Goal: Task Accomplishment & Management: Manage account settings

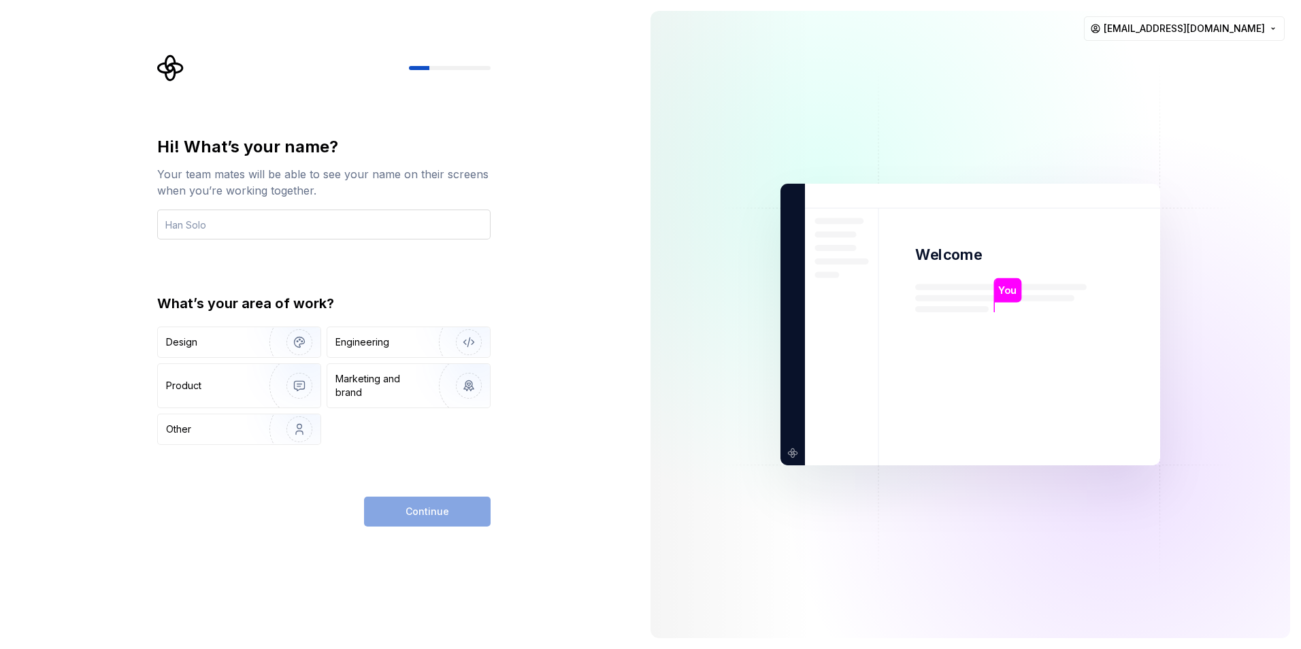
click at [284, 222] on input "text" at bounding box center [323, 224] width 333 height 30
type input "9900337992"
click at [218, 340] on div "Design" at bounding box center [209, 342] width 86 height 14
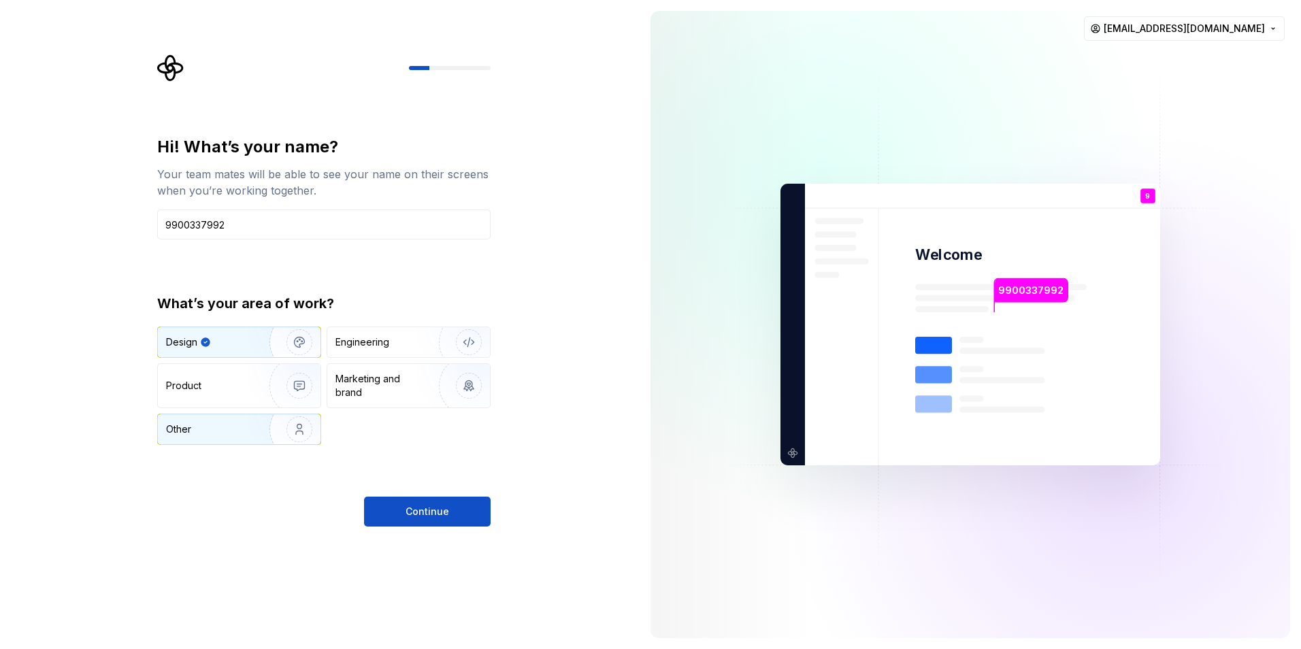
click at [232, 427] on div "Other" at bounding box center [206, 429] width 80 height 14
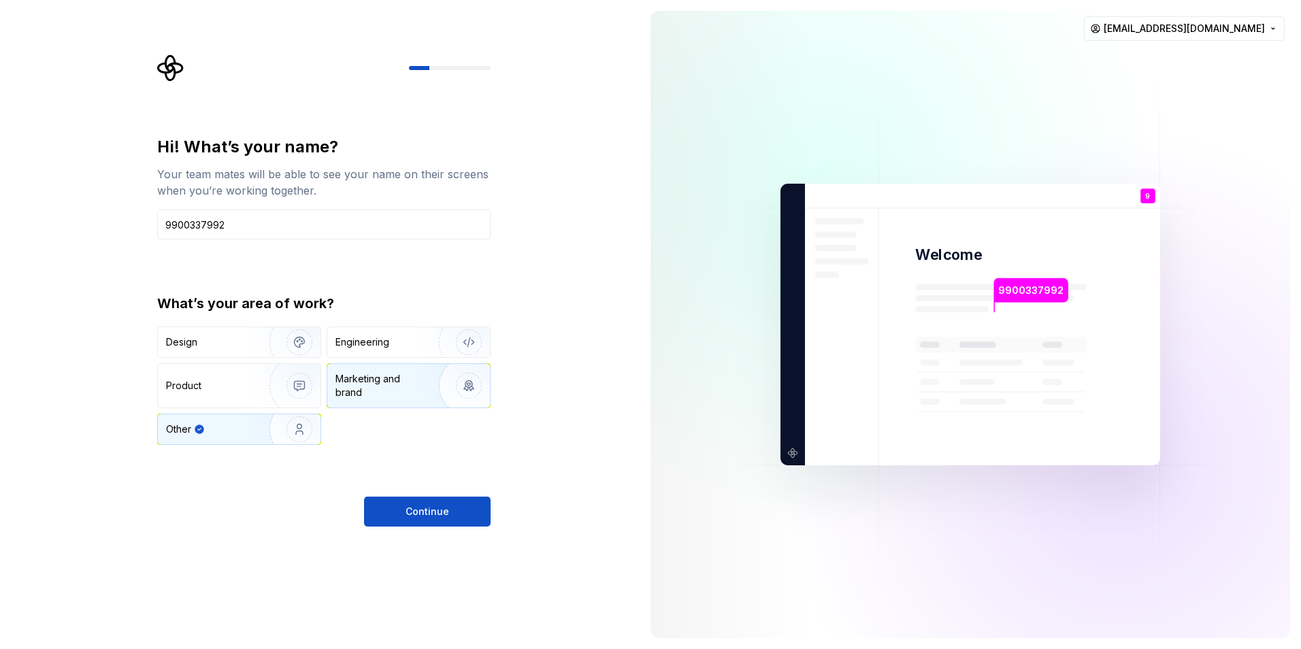
click at [356, 397] on div "Marketing and brand" at bounding box center [381, 385] width 92 height 27
click at [277, 395] on img "button" at bounding box center [290, 385] width 87 height 91
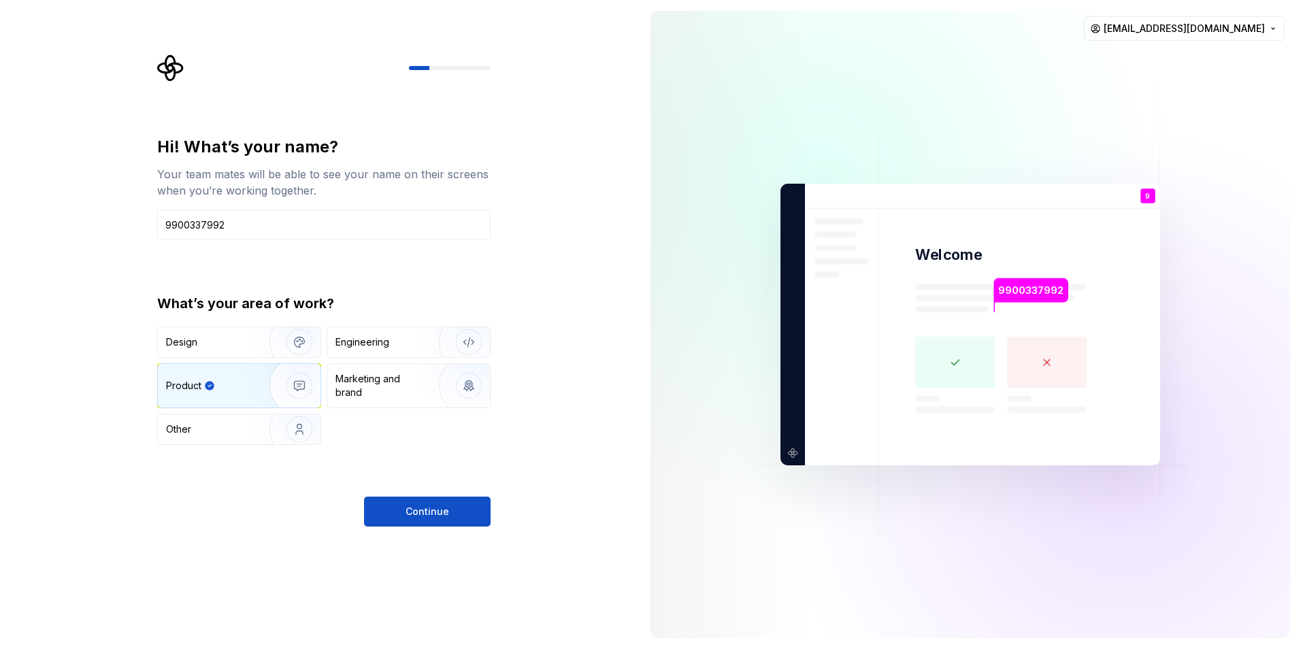
click at [431, 516] on span "Continue" at bounding box center [427, 512] width 44 height 14
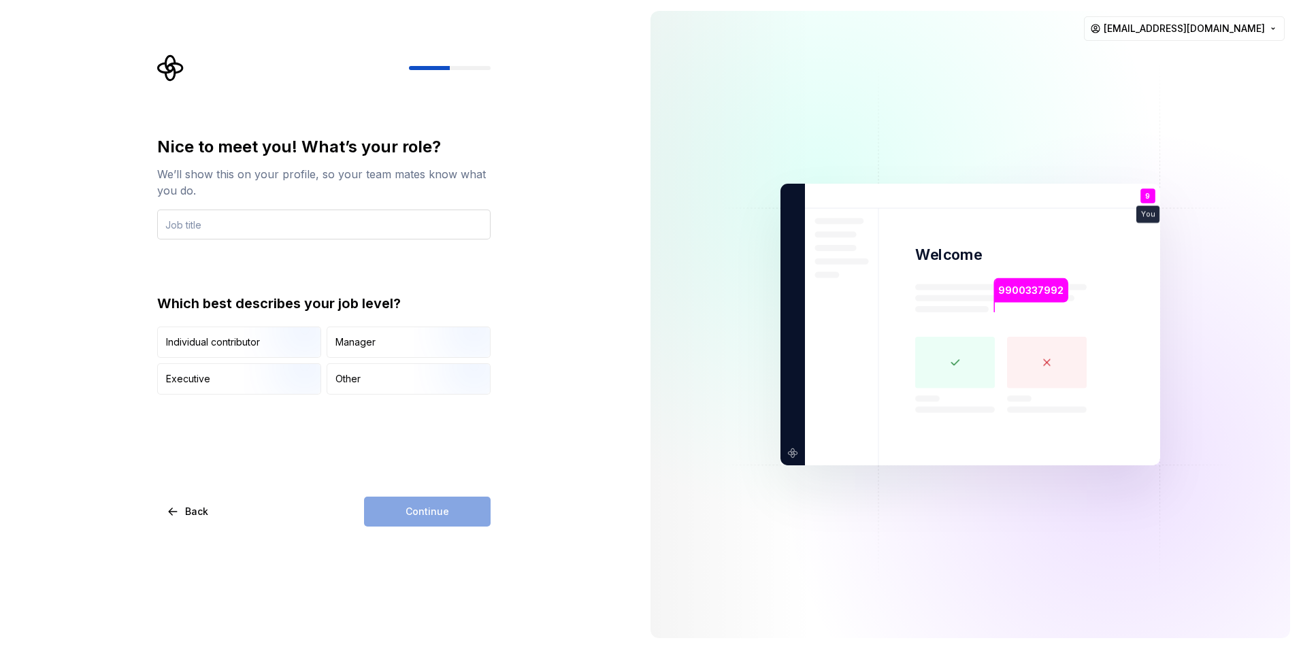
click at [317, 230] on input "text" at bounding box center [323, 224] width 333 height 30
drag, startPoint x: 372, startPoint y: 342, endPoint x: 384, endPoint y: 402, distance: 61.0
click at [372, 343] on div "Manager" at bounding box center [355, 342] width 40 height 14
click at [444, 507] on div "Continue" at bounding box center [427, 512] width 127 height 30
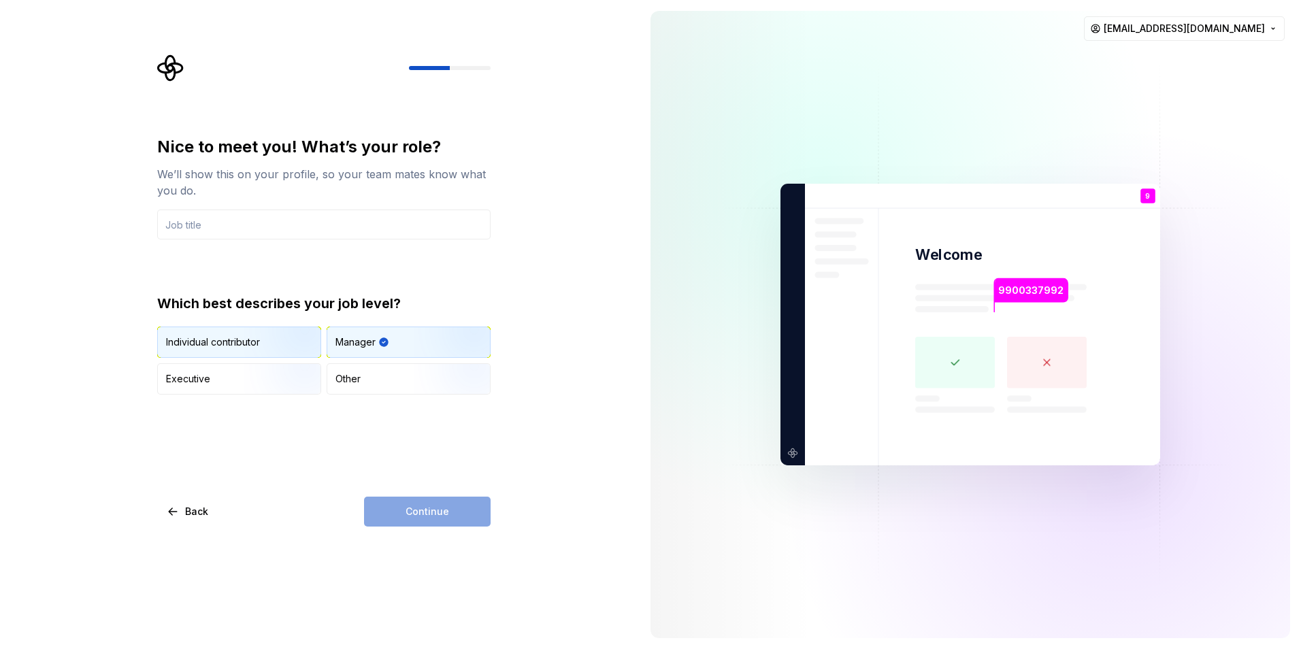
click at [282, 352] on img "button" at bounding box center [287, 359] width 87 height 91
click at [378, 350] on div "Manager" at bounding box center [408, 342] width 163 height 30
drag, startPoint x: 384, startPoint y: 346, endPoint x: 331, endPoint y: 343, distance: 52.4
click at [331, 343] on div "Manager" at bounding box center [408, 342] width 163 height 30
drag, startPoint x: 335, startPoint y: 338, endPoint x: 367, endPoint y: 339, distance: 31.3
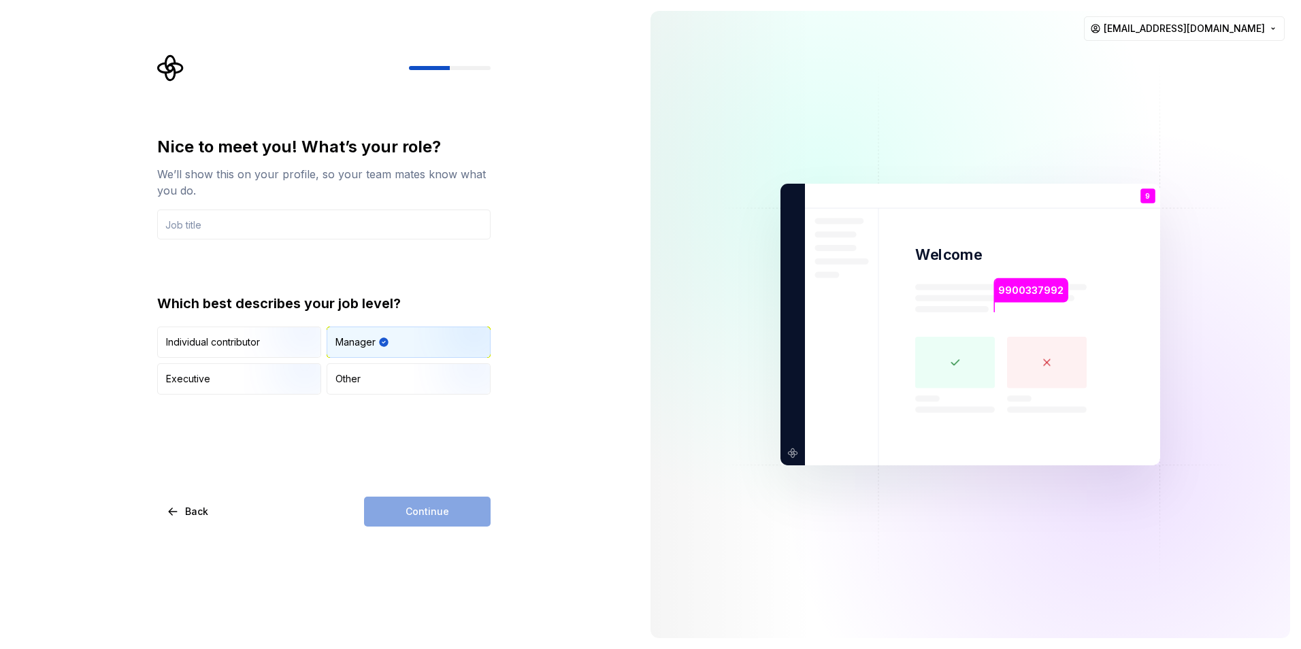
click at [367, 339] on div "Manager" at bounding box center [355, 342] width 40 height 14
drag, startPoint x: 336, startPoint y: 341, endPoint x: 403, endPoint y: 341, distance: 67.3
click at [403, 341] on div "Manager" at bounding box center [408, 342] width 163 height 30
drag, startPoint x: 361, startPoint y: 339, endPoint x: 275, endPoint y: 230, distance: 139.5
click at [275, 230] on input "text" at bounding box center [323, 224] width 333 height 30
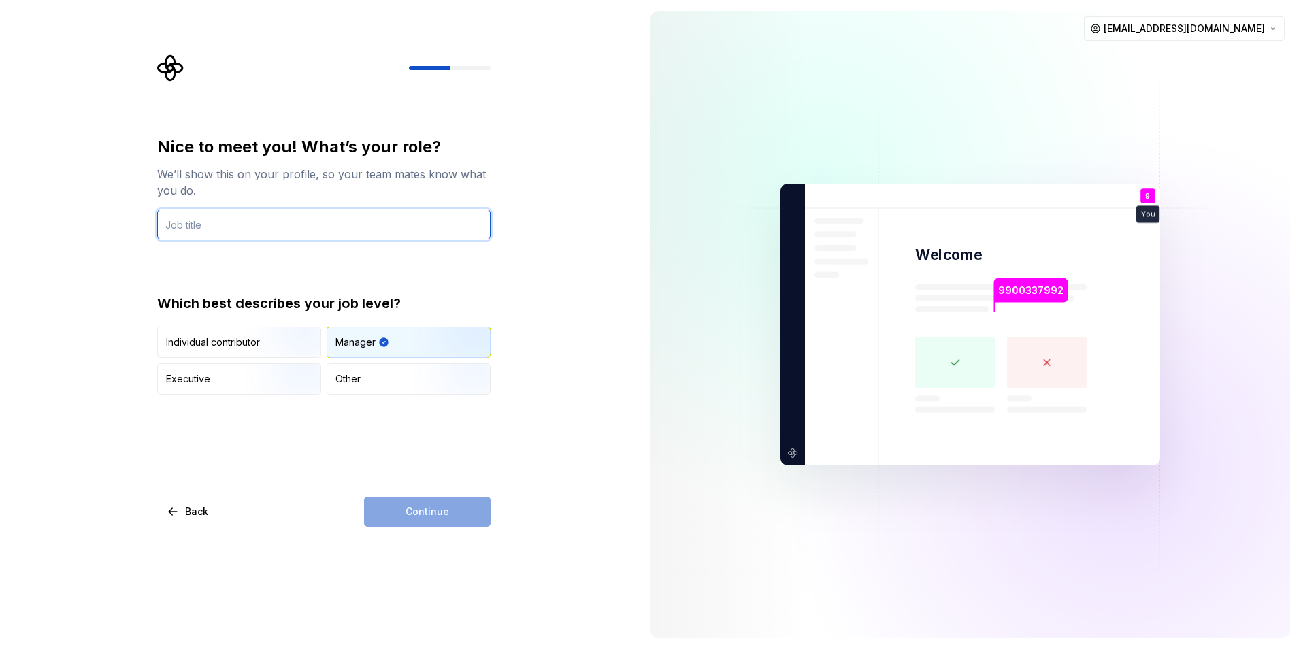
click at [278, 227] on input "text" at bounding box center [323, 224] width 333 height 30
type input "K"
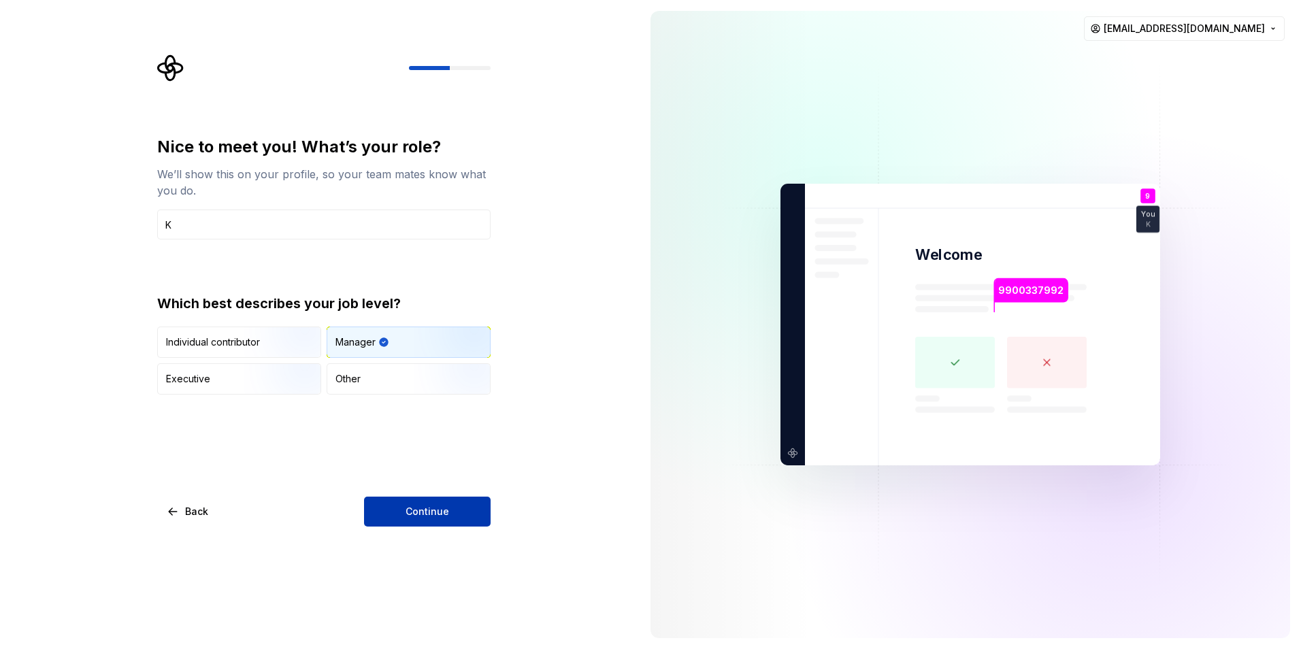
click at [375, 520] on button "Continue" at bounding box center [427, 512] width 127 height 30
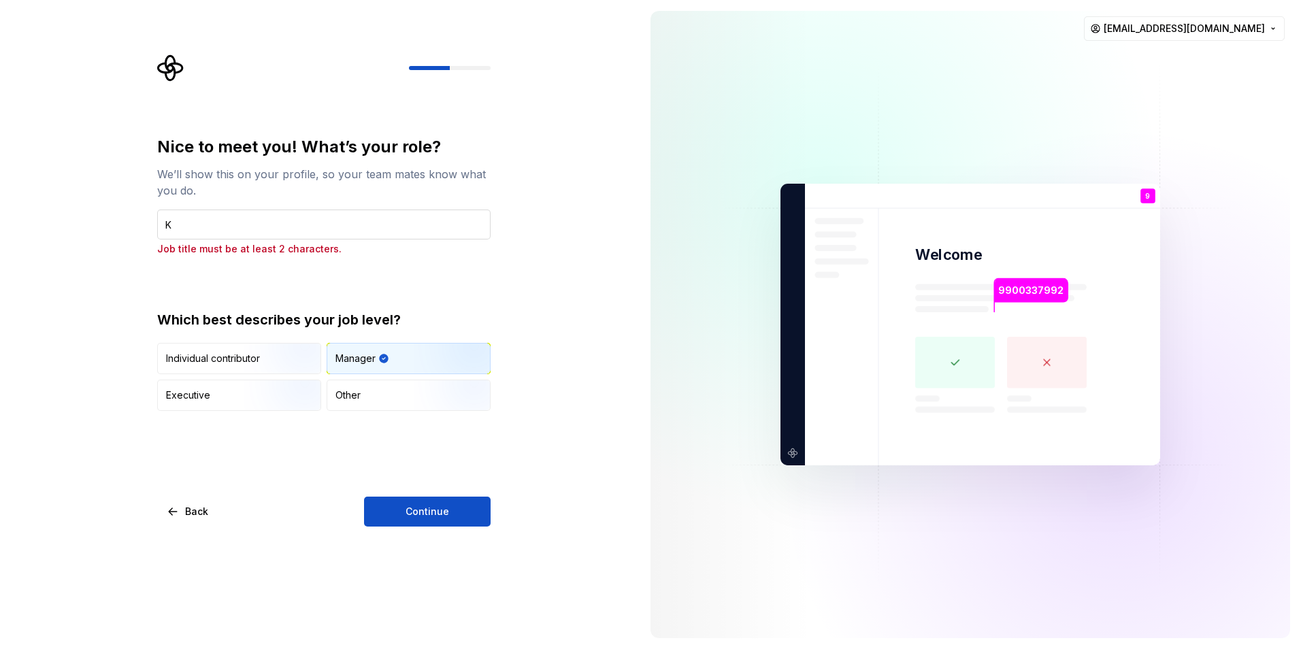
click at [246, 230] on input "K" at bounding box center [323, 224] width 333 height 30
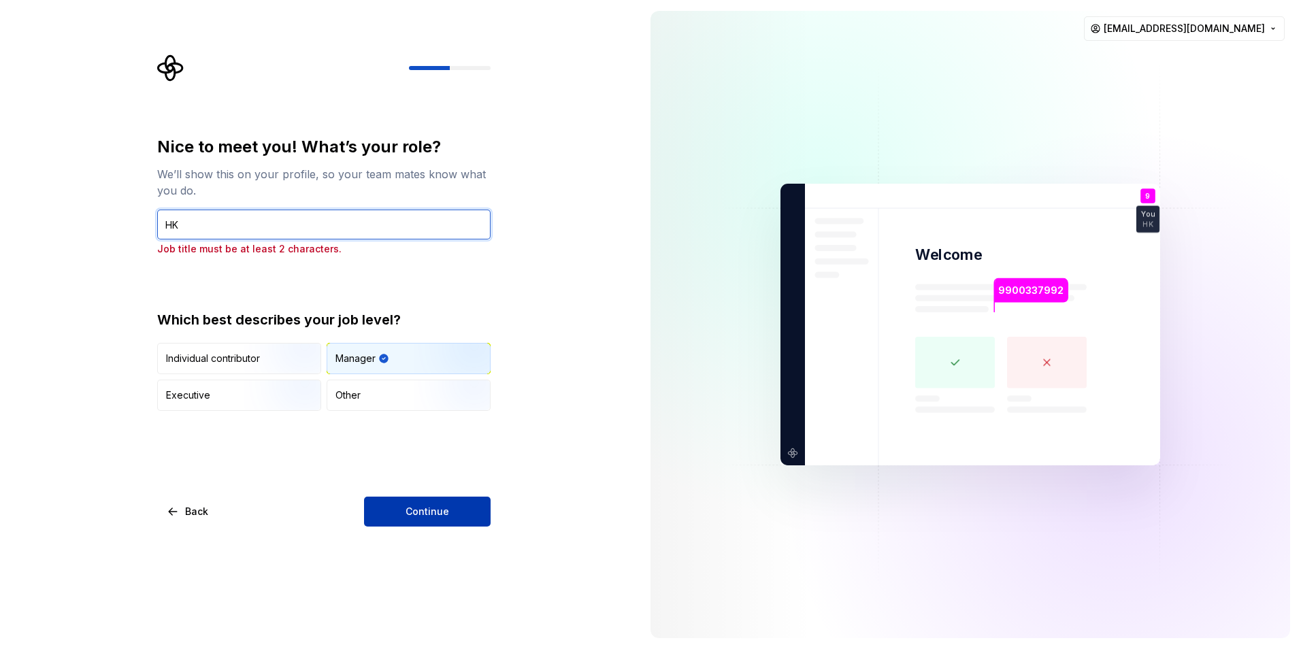
type input "HK"
click at [446, 523] on button "Continue" at bounding box center [427, 512] width 127 height 30
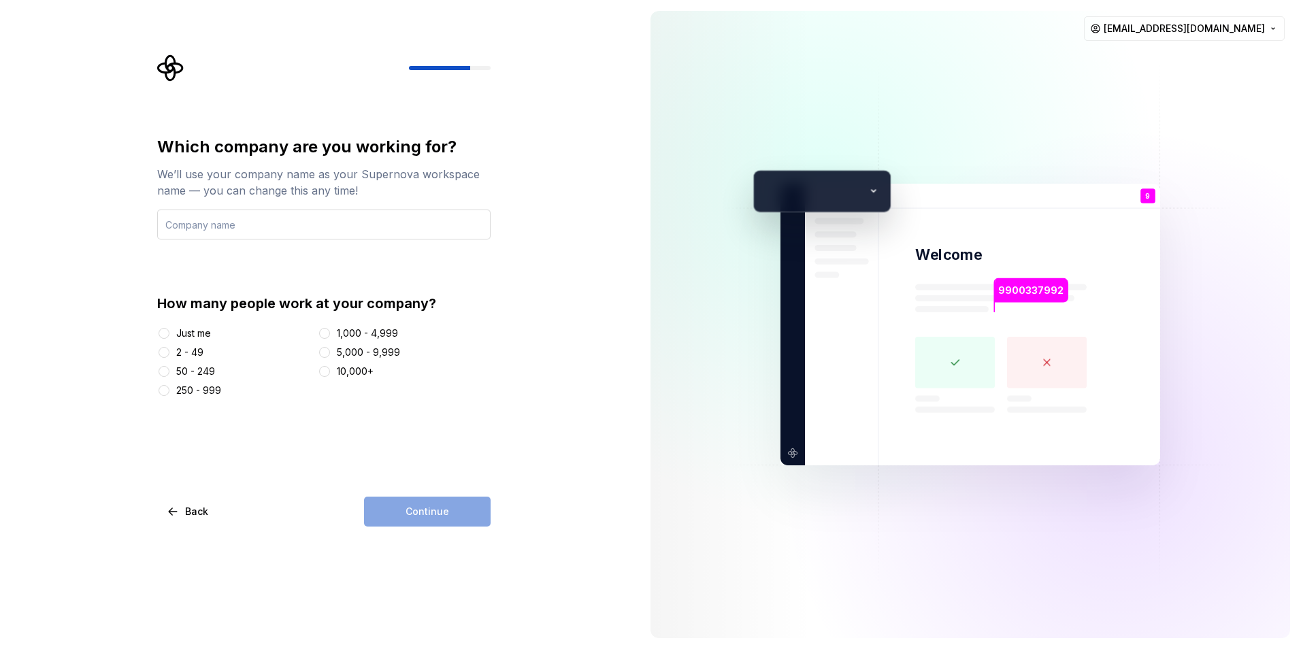
click at [216, 226] on input "text" at bounding box center [323, 224] width 333 height 30
click at [168, 334] on button "Just me" at bounding box center [163, 333] width 11 height 11
click at [418, 518] on div "Continue" at bounding box center [427, 512] width 127 height 30
click at [262, 223] on input "text" at bounding box center [323, 224] width 333 height 30
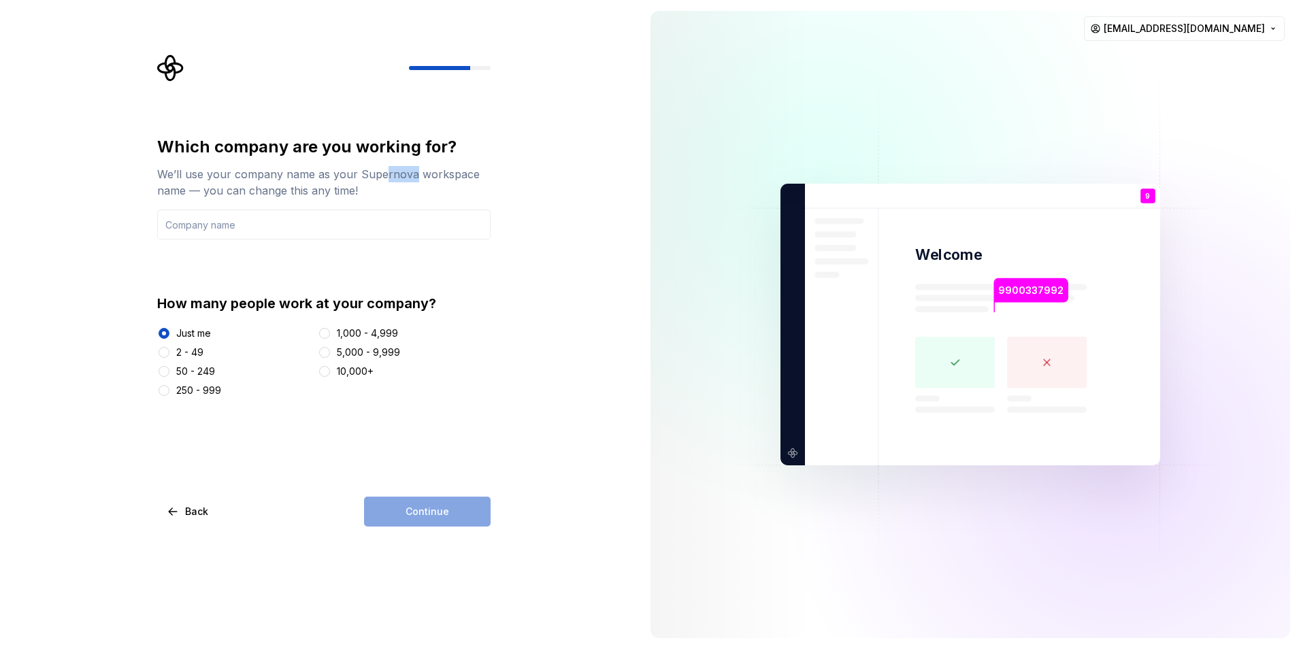
drag, startPoint x: 384, startPoint y: 174, endPoint x: 411, endPoint y: 171, distance: 27.4
click at [411, 171] on div "We’ll use your company name as your Supernova workspace name — you can change t…" at bounding box center [323, 182] width 333 height 33
drag, startPoint x: 411, startPoint y: 171, endPoint x: 418, endPoint y: 178, distance: 10.1
click at [417, 175] on div "We’ll use your company name as your Supernova workspace name — you can change t…" at bounding box center [323, 182] width 333 height 33
drag, startPoint x: 412, startPoint y: 175, endPoint x: 387, endPoint y: 177, distance: 24.6
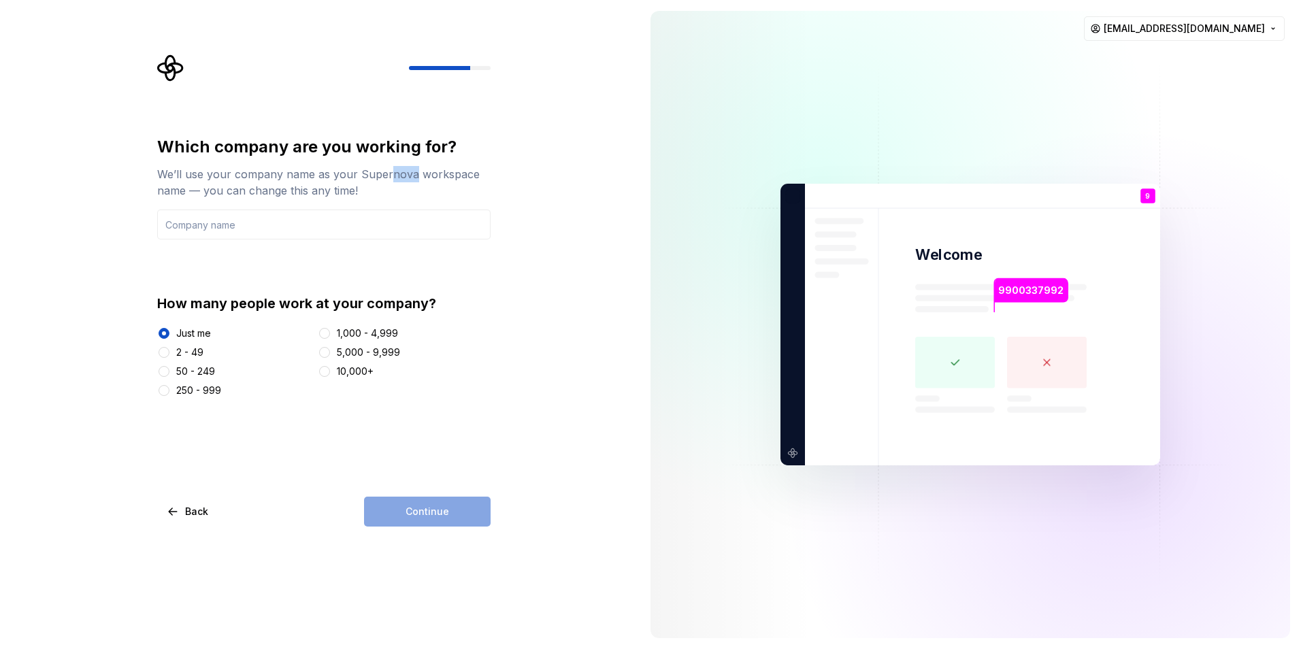
click at [387, 177] on div "We’ll use your company name as your Supernova workspace name — you can change t…" at bounding box center [323, 182] width 333 height 33
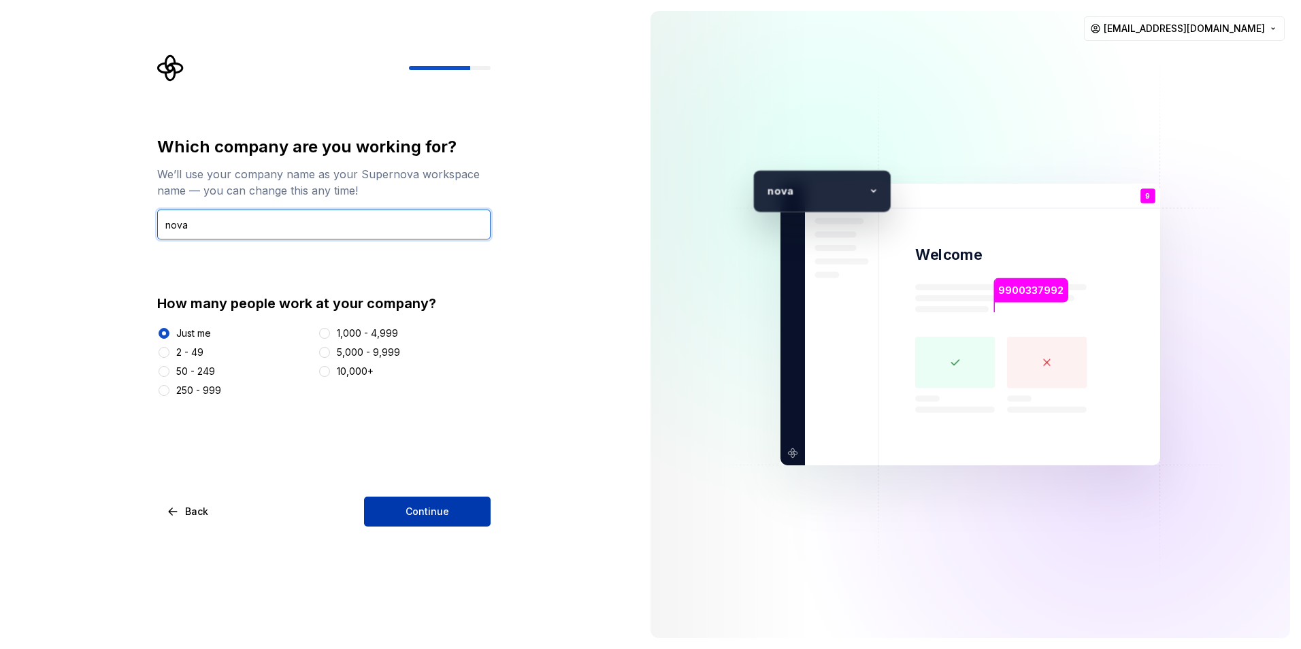
type input "nova"
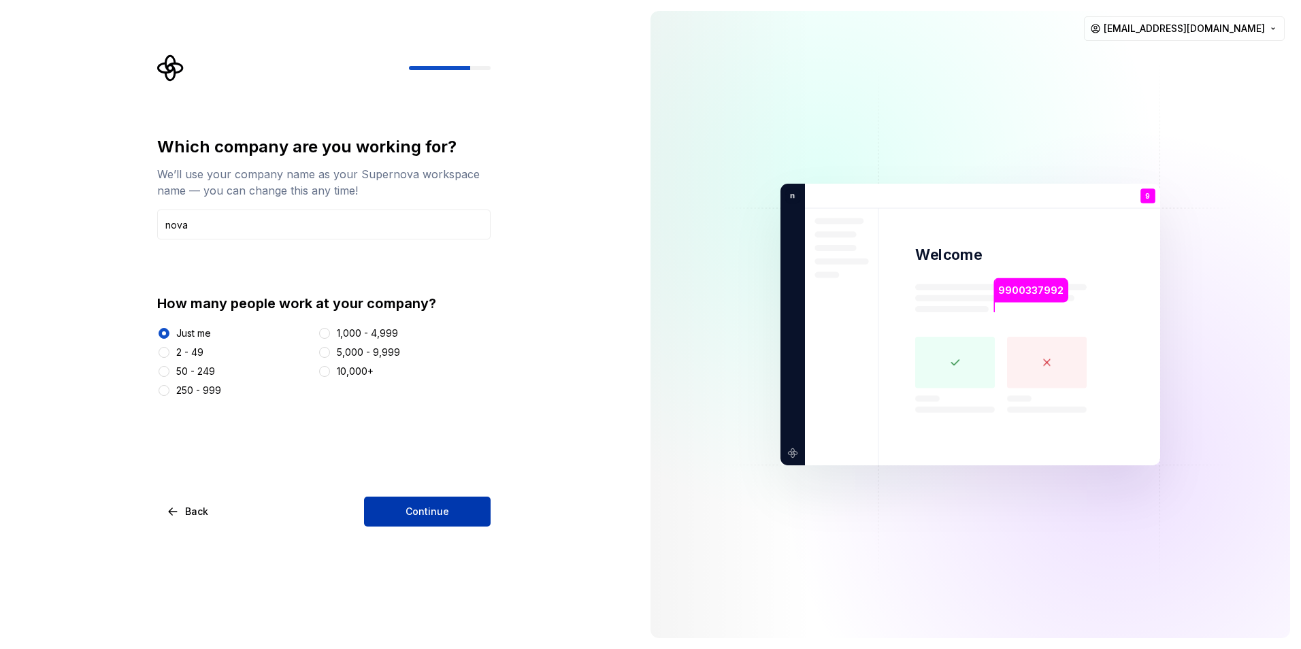
click at [421, 517] on span "Continue" at bounding box center [427, 512] width 44 height 14
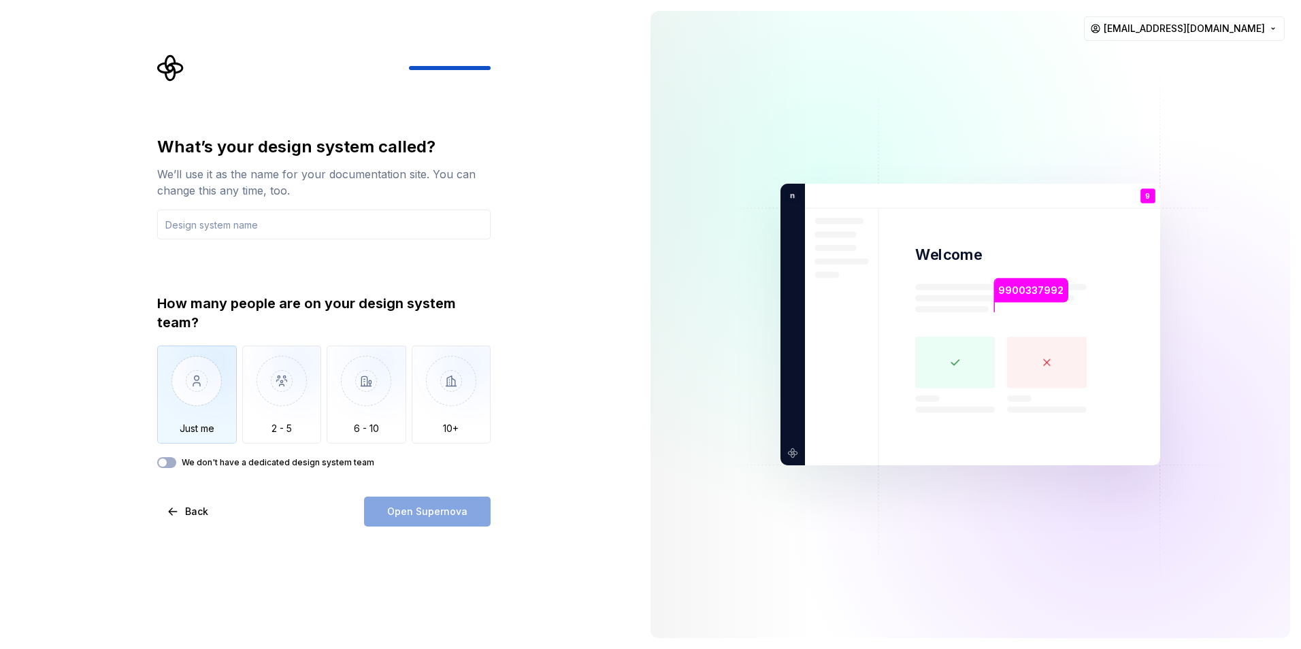
click at [201, 415] on img "button" at bounding box center [197, 391] width 80 height 91
click at [314, 460] on label "We don't have a dedicated design system team" at bounding box center [278, 462] width 192 height 11
click at [176, 460] on button "We don't have a dedicated design system team" at bounding box center [166, 462] width 19 height 11
click at [457, 511] on div "Open Supernova" at bounding box center [427, 512] width 127 height 30
click at [305, 230] on input "text" at bounding box center [323, 224] width 333 height 30
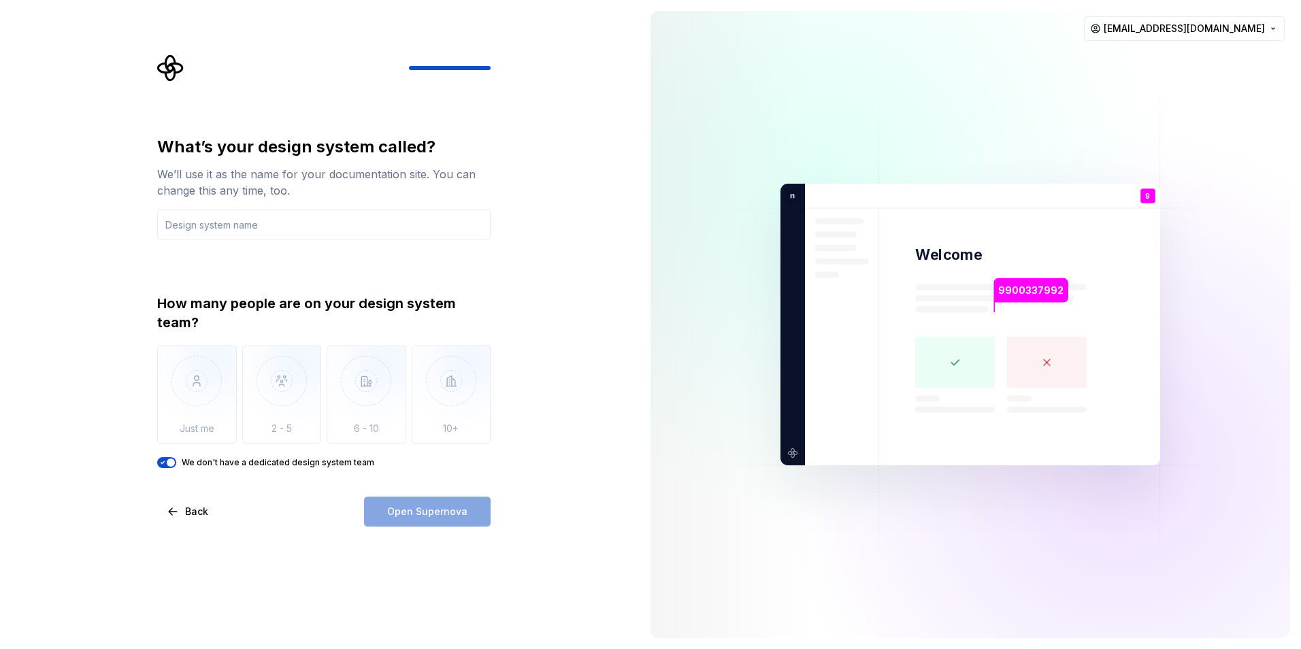
click at [278, 143] on div "What’s your design system called?" at bounding box center [323, 147] width 333 height 22
drag, startPoint x: 278, startPoint y: 143, endPoint x: 333, endPoint y: 150, distance: 54.8
click at [322, 145] on div "What’s your design system called?" at bounding box center [323, 147] width 333 height 22
click at [356, 152] on div "What’s your design system called?" at bounding box center [323, 147] width 333 height 22
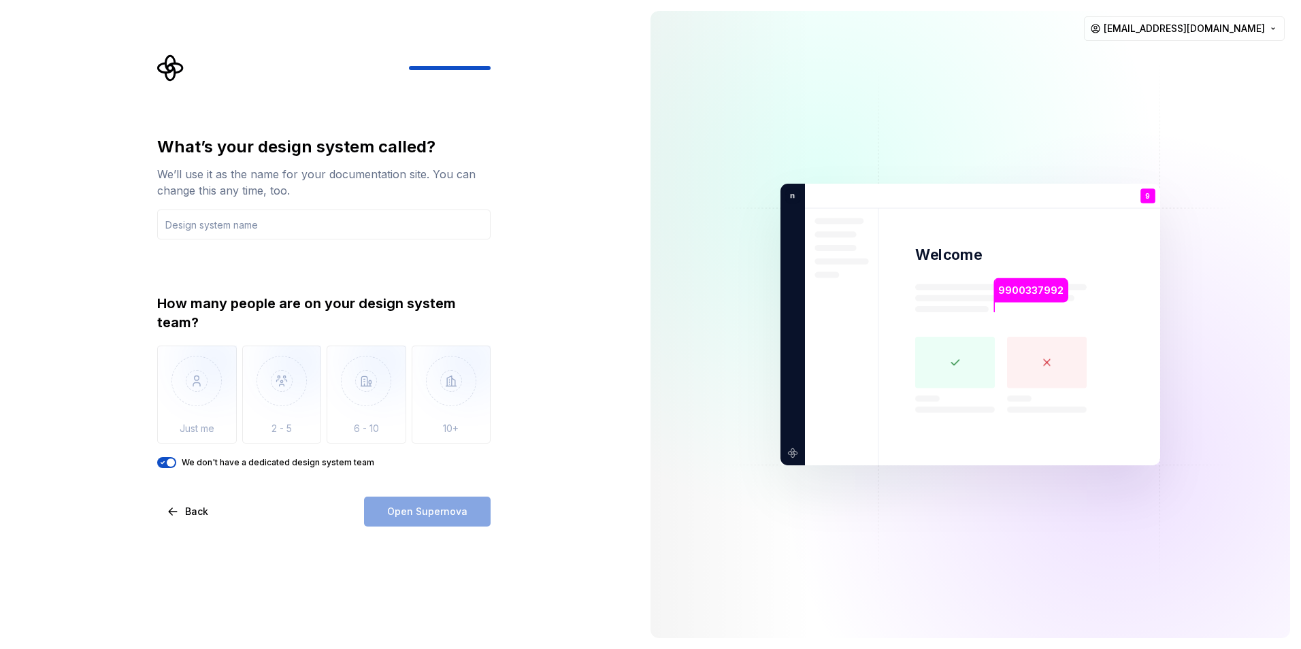
click at [350, 145] on div "What’s your design system called?" at bounding box center [323, 147] width 333 height 22
paste input "conflict"
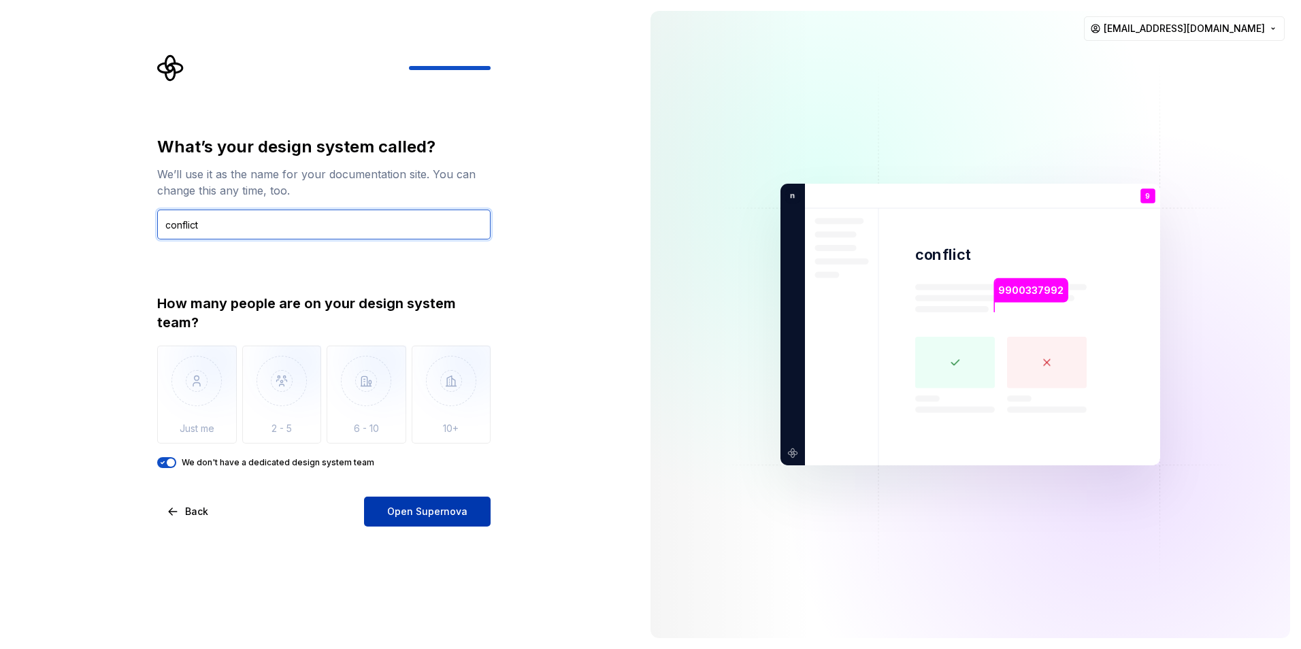
type input "conflict"
click at [396, 505] on span "Open Supernova" at bounding box center [427, 512] width 80 height 14
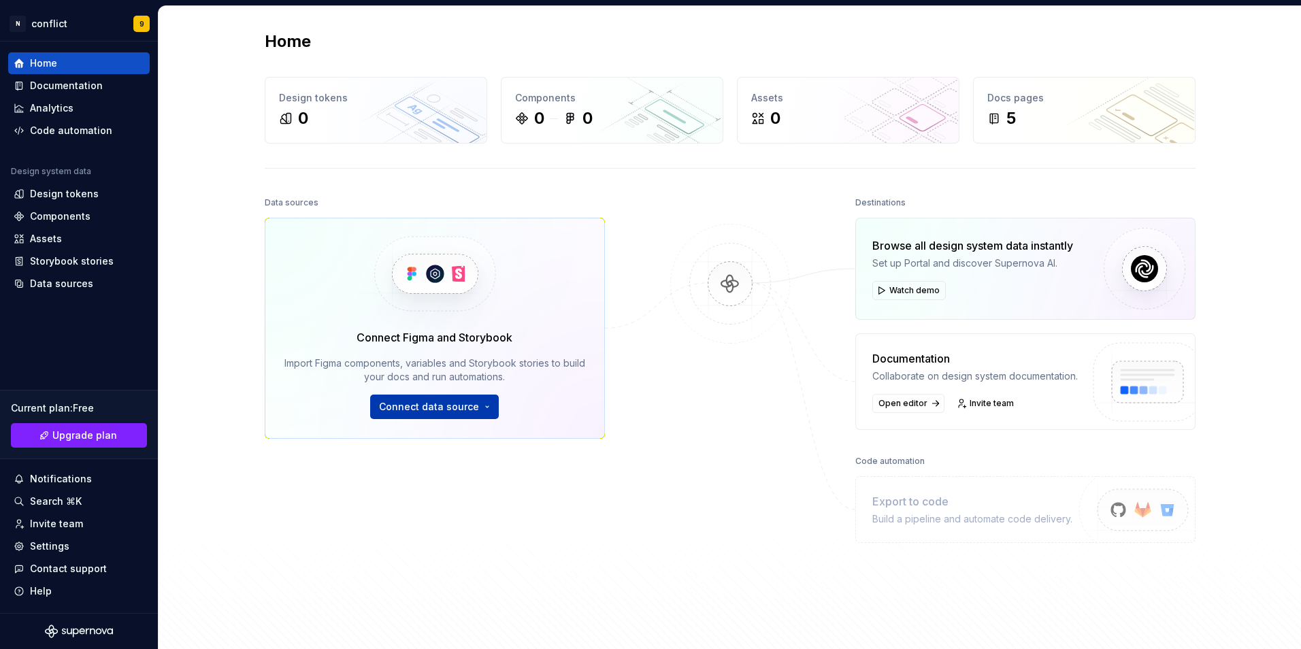
click at [446, 401] on span "Connect data source" at bounding box center [429, 407] width 100 height 14
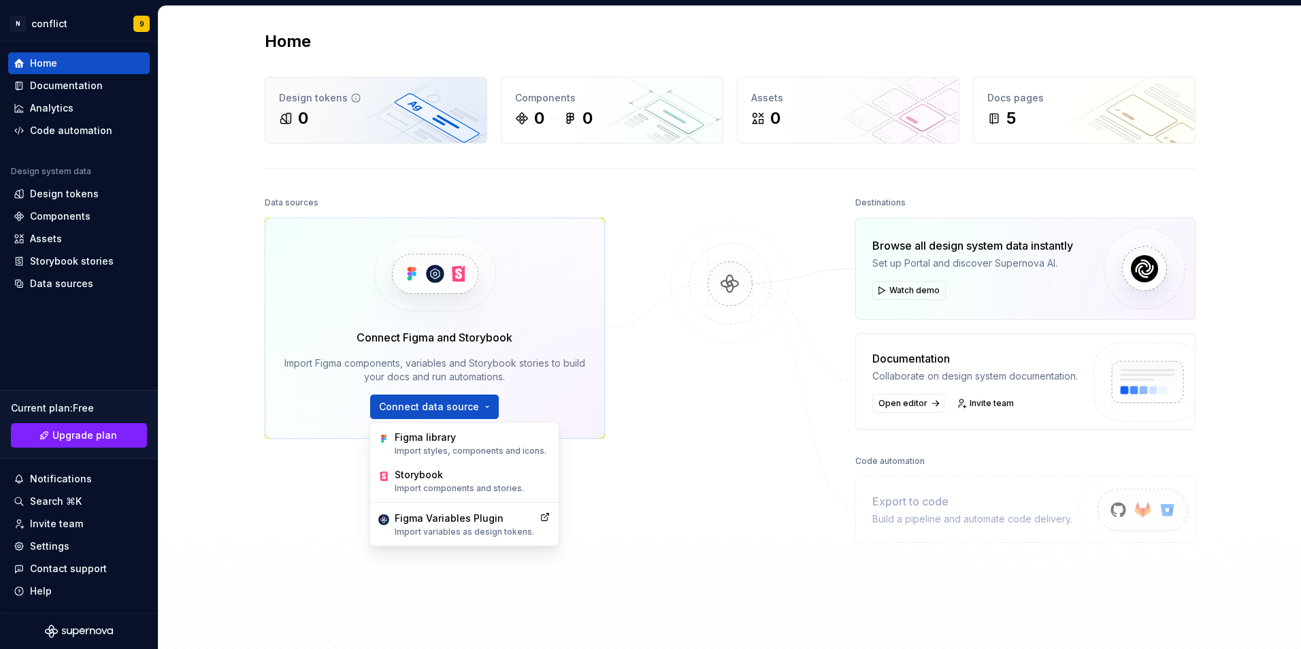
click at [350, 102] on icon at bounding box center [355, 98] width 11 height 11
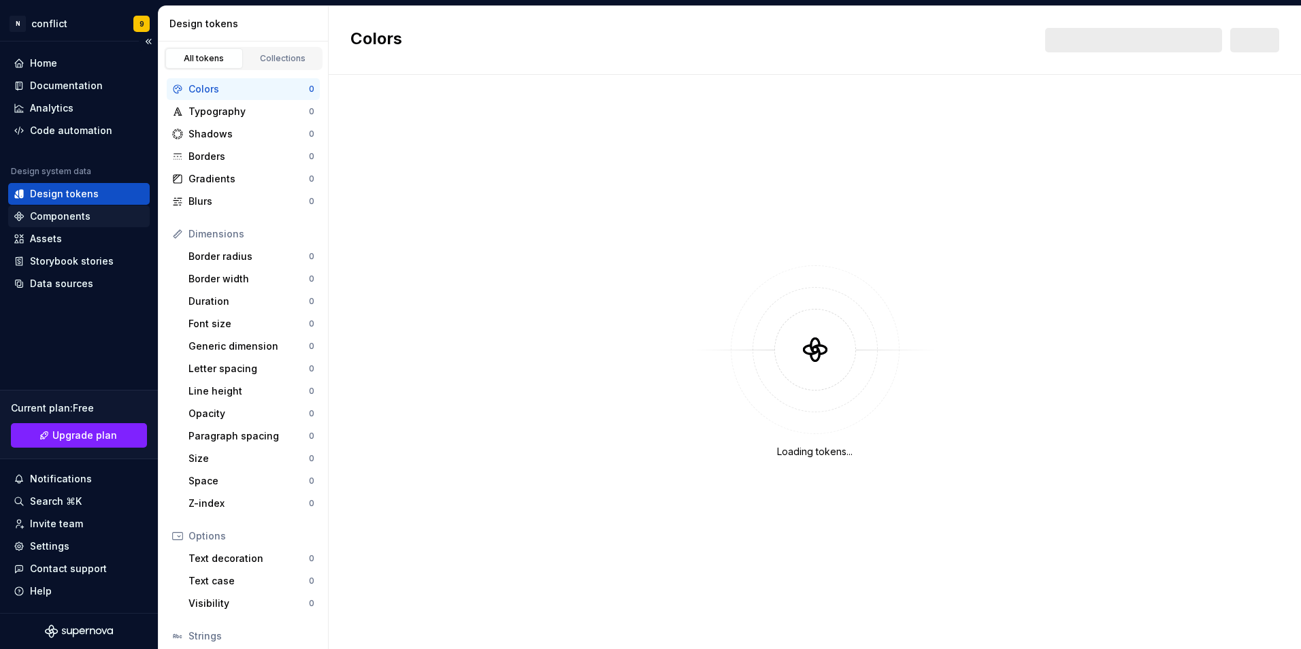
click at [79, 211] on div "Components" at bounding box center [60, 216] width 61 height 14
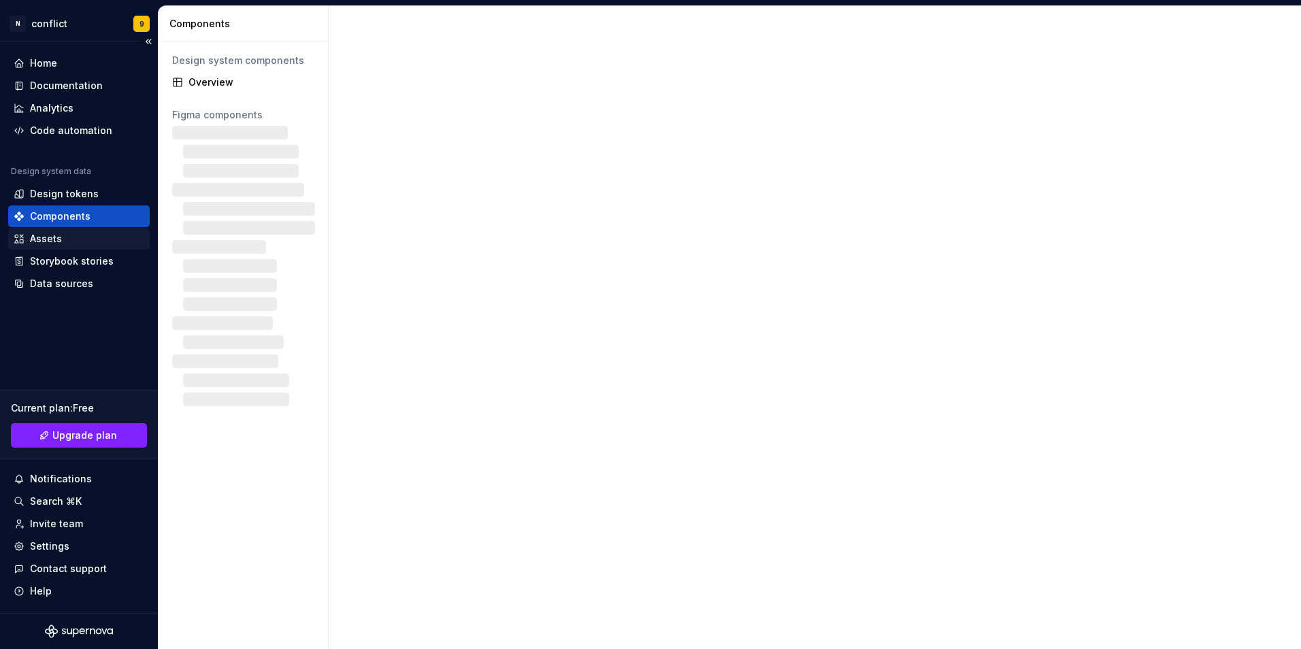
click at [63, 242] on div "Assets" at bounding box center [79, 239] width 131 height 14
click at [78, 237] on div "Assets" at bounding box center [79, 239] width 131 height 14
click at [75, 233] on div "Assets" at bounding box center [79, 239] width 131 height 14
click at [78, 233] on div "Assets" at bounding box center [79, 239] width 131 height 14
click at [80, 53] on div "Home" at bounding box center [78, 63] width 141 height 22
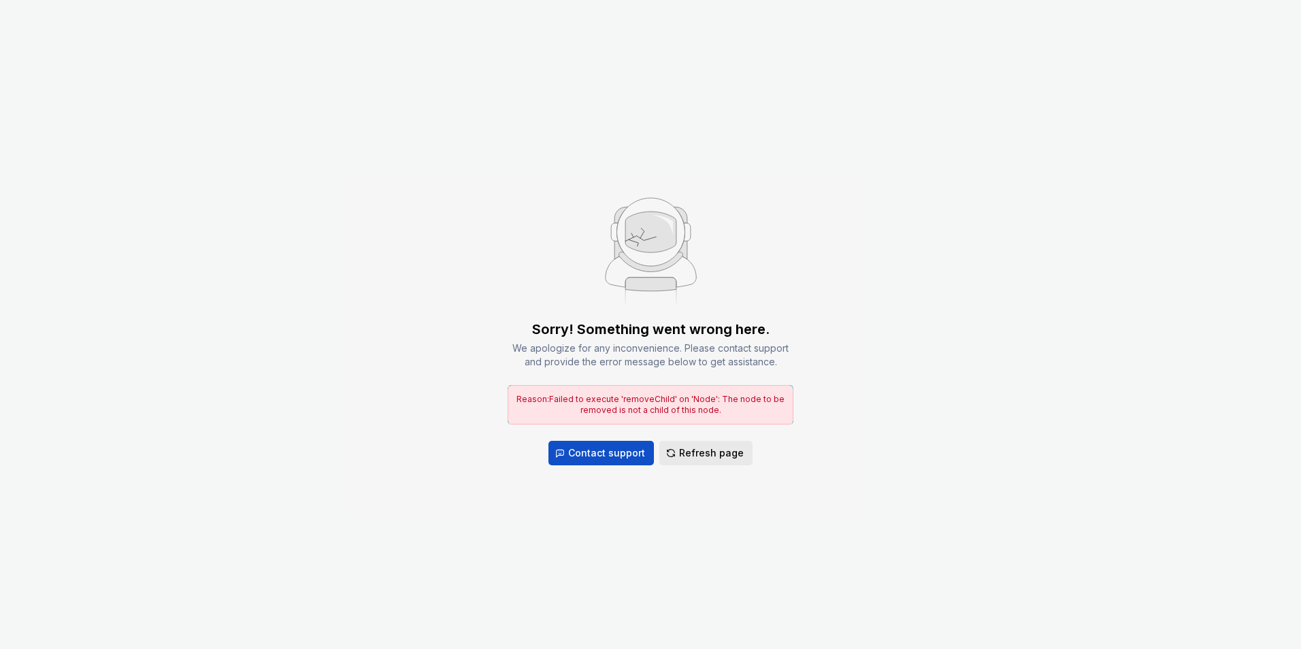
click at [688, 456] on span "Refresh page" at bounding box center [711, 453] width 65 height 14
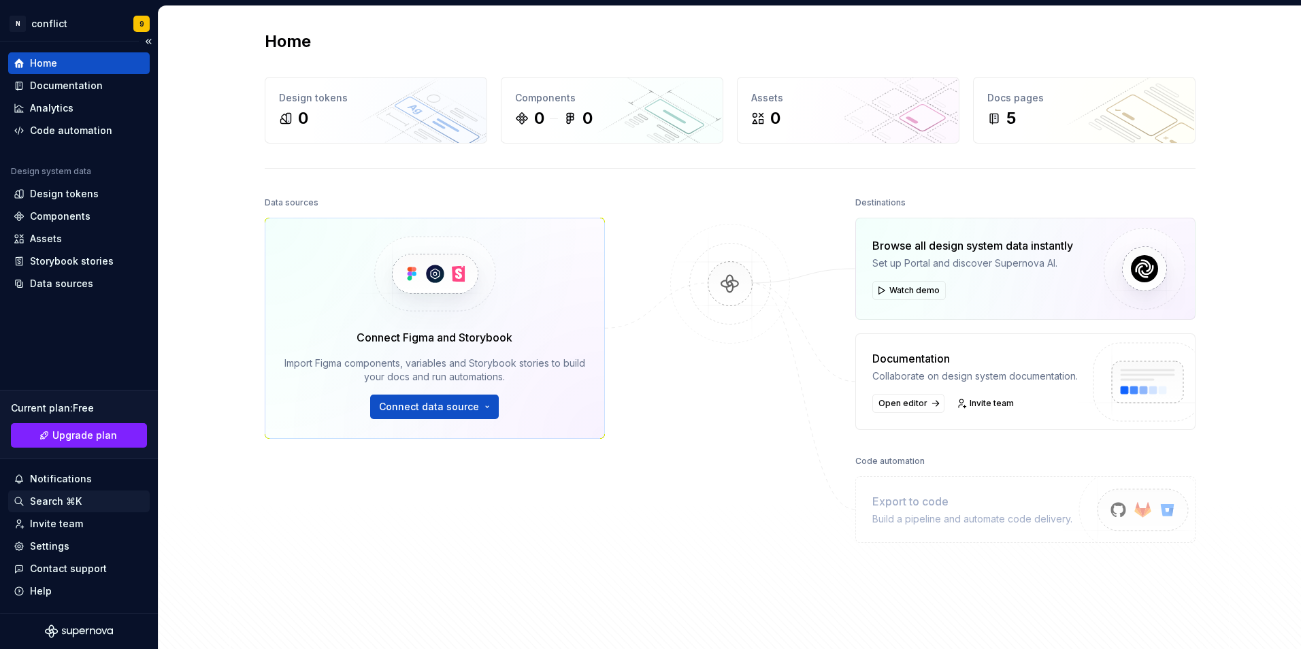
click at [77, 507] on div "Search ⌘K" at bounding box center [56, 501] width 52 height 14
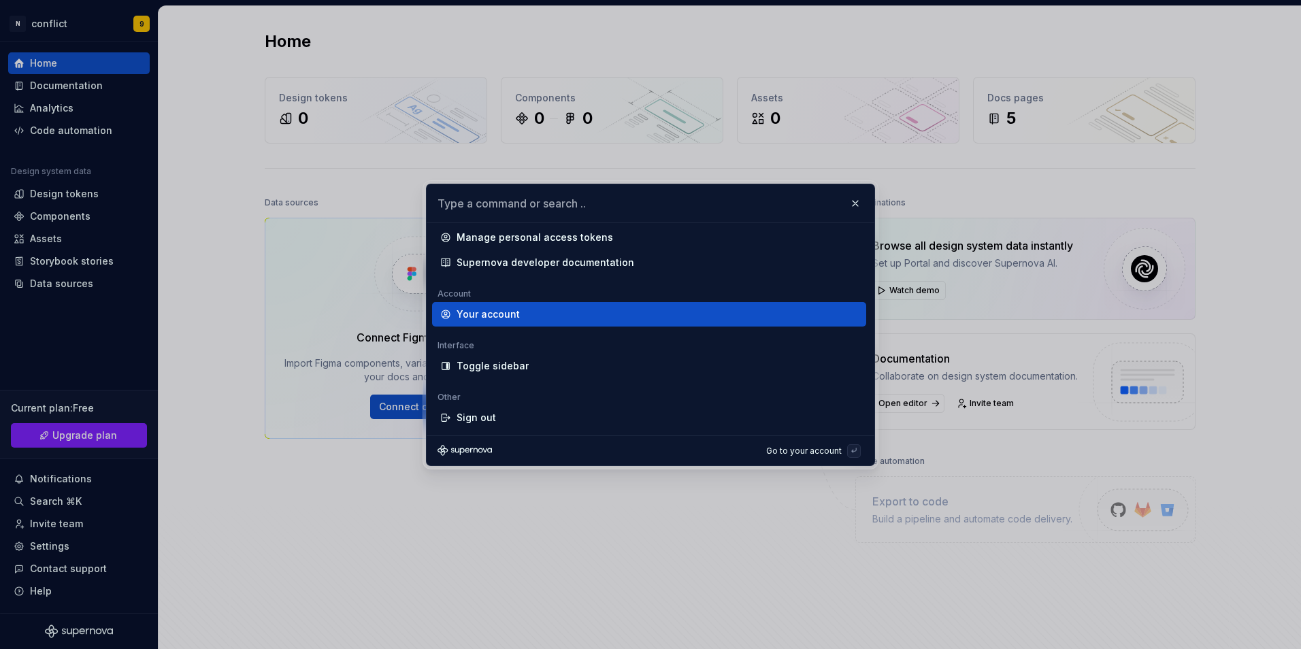
scroll to position [1743, 0]
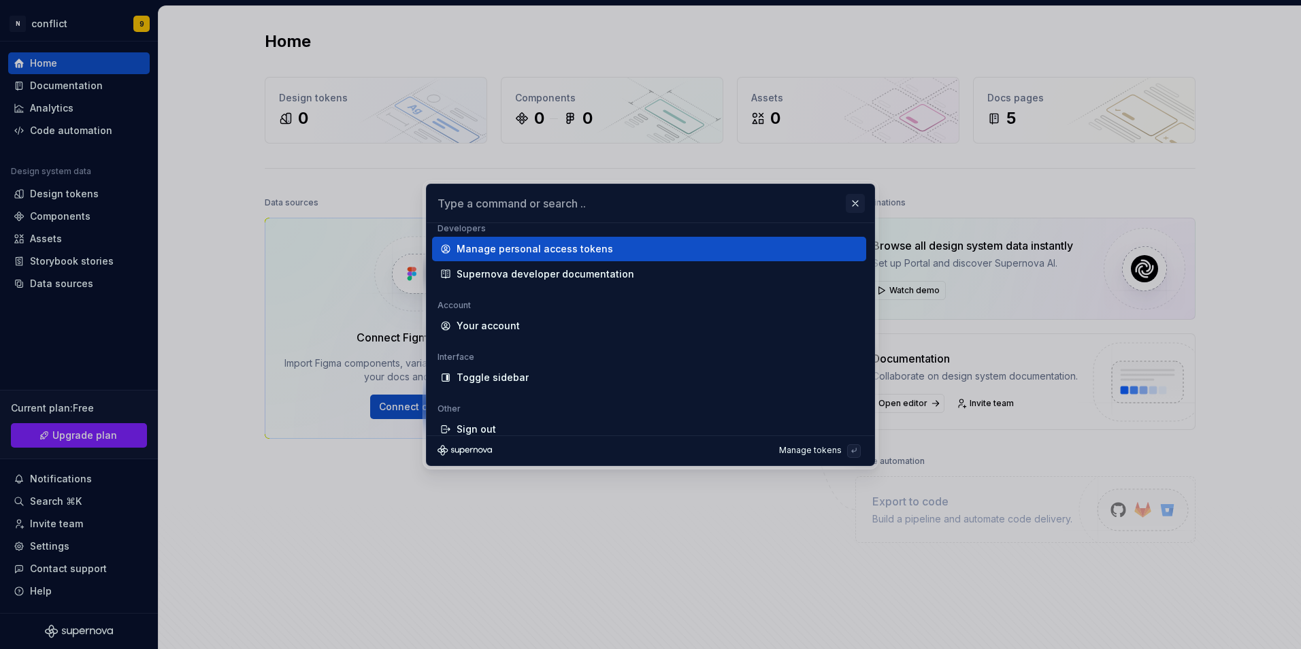
click at [850, 205] on button "button" at bounding box center [854, 203] width 19 height 19
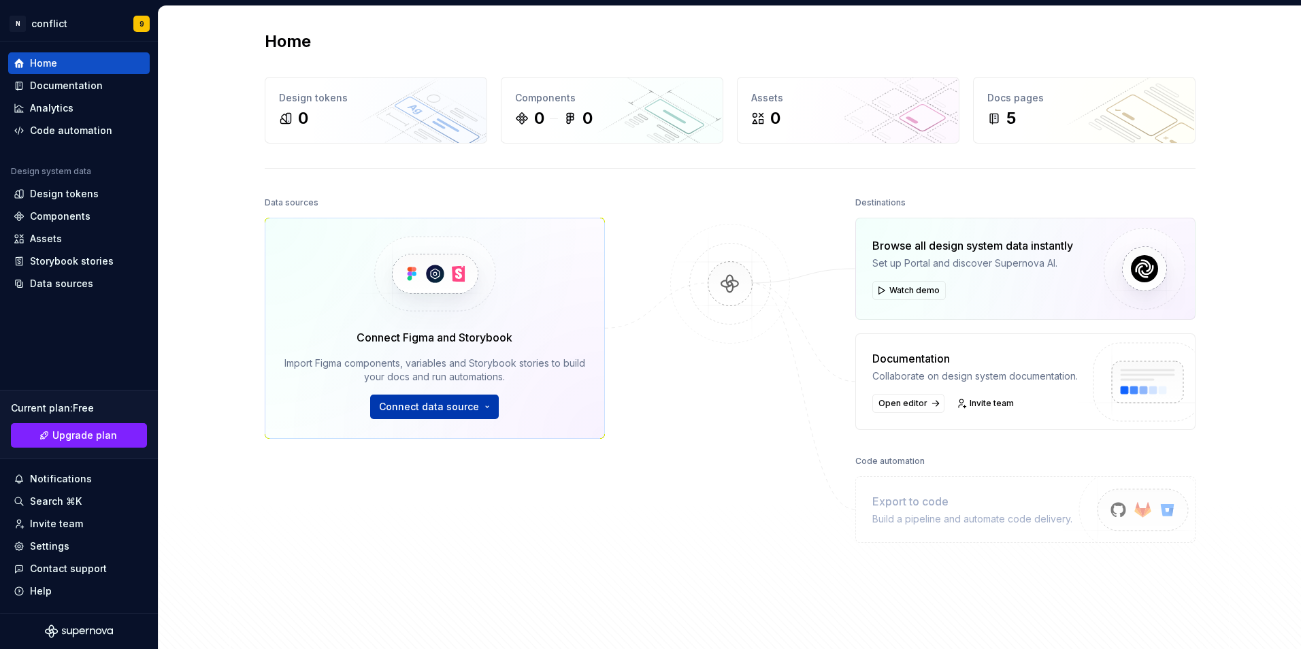
click at [461, 409] on span "Connect data source" at bounding box center [429, 407] width 100 height 14
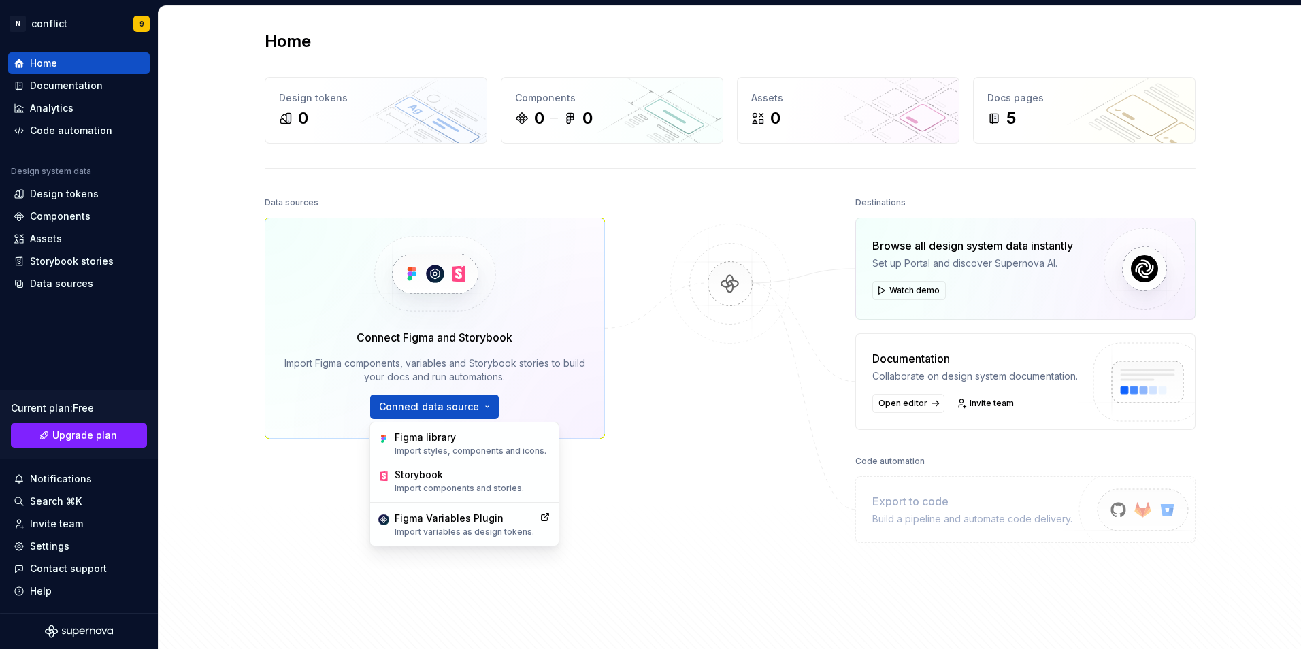
click at [648, 457] on div "Data sources Connect Figma and Storybook Import Figma components, variables and…" at bounding box center [730, 414] width 930 height 443
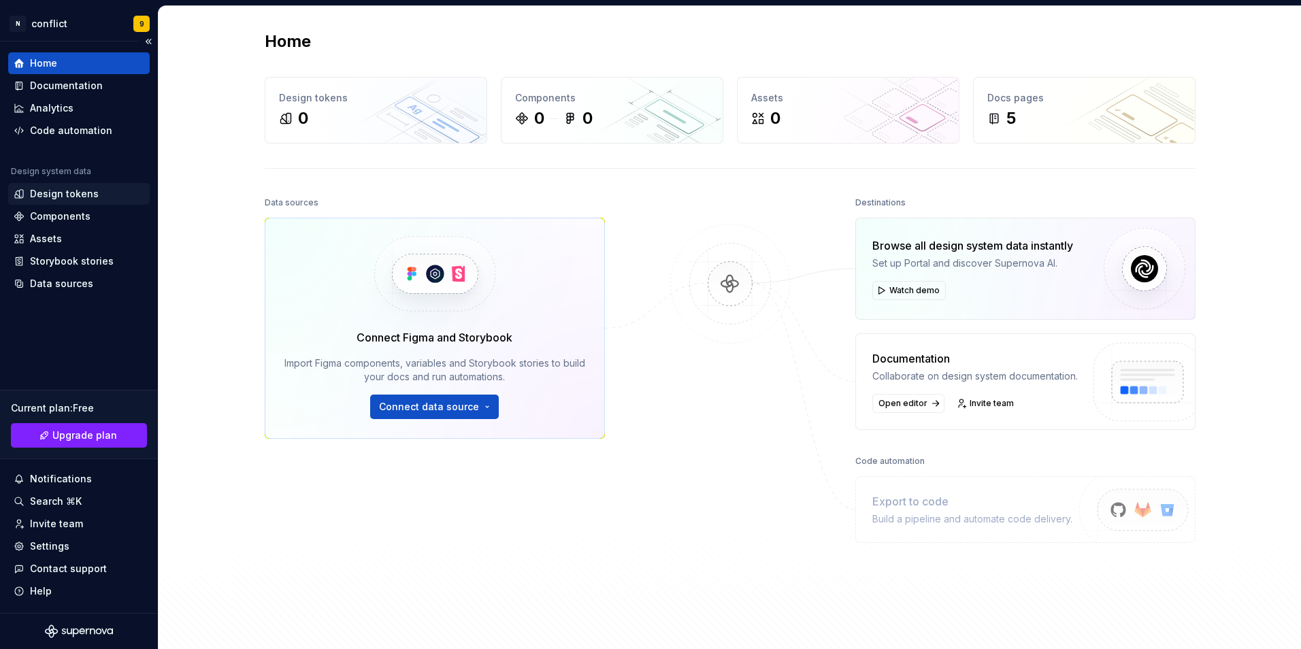
click at [67, 191] on div "Design tokens" at bounding box center [64, 194] width 69 height 14
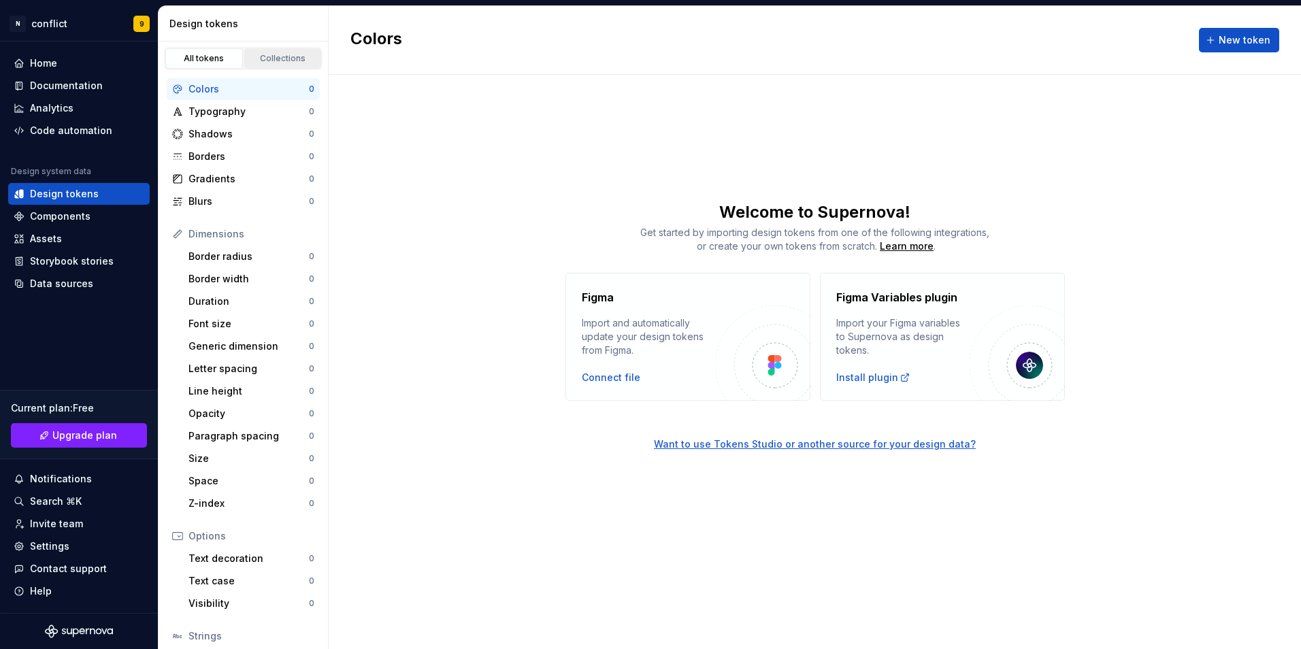
click at [265, 63] on div "Collections" at bounding box center [283, 58] width 68 height 11
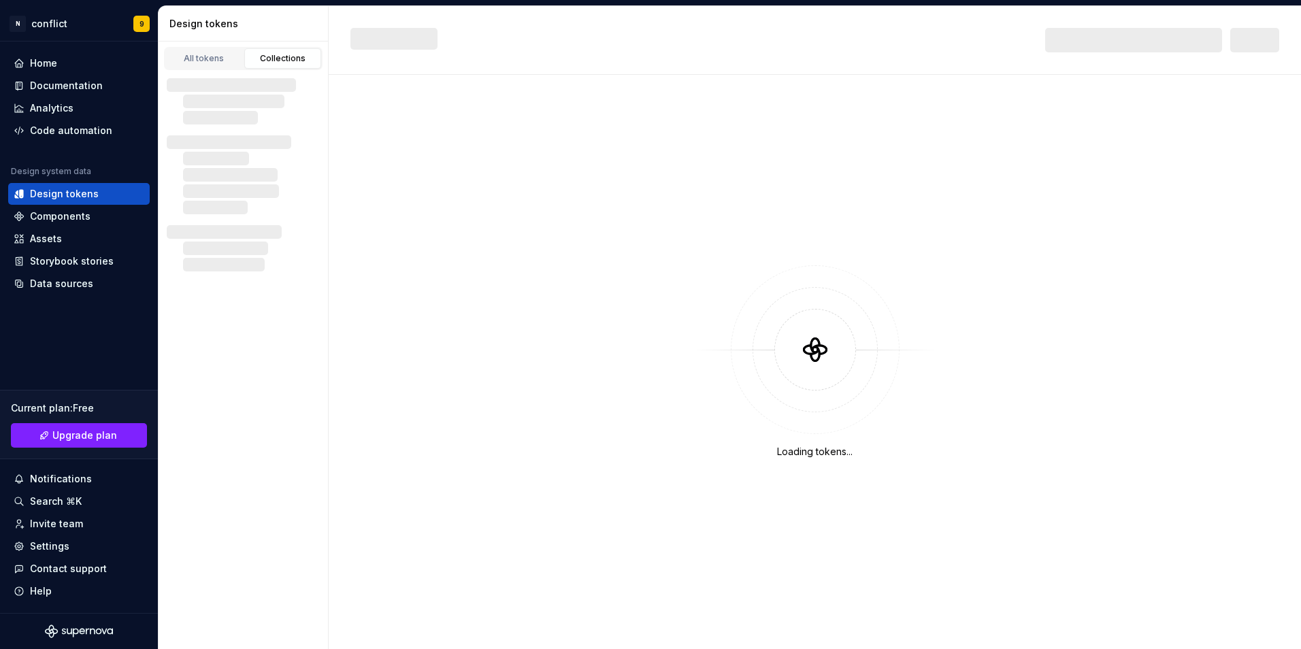
click at [260, 56] on div "Collections" at bounding box center [283, 58] width 68 height 11
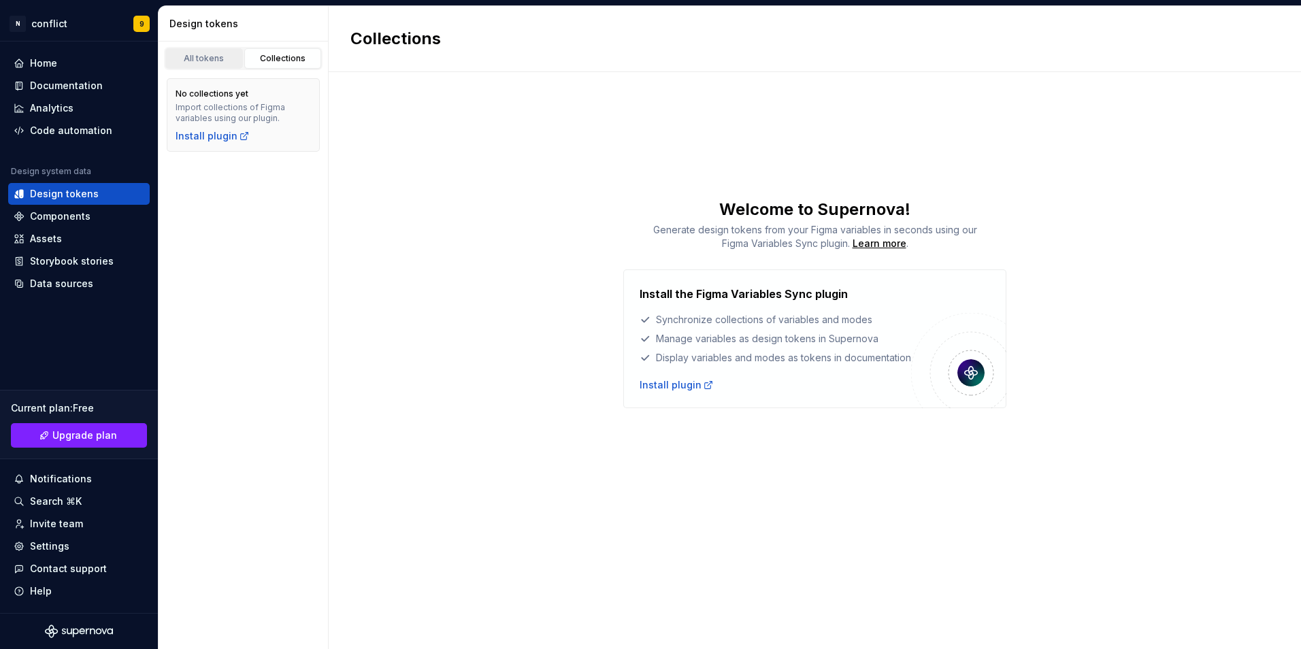
click at [215, 55] on div "All tokens" at bounding box center [204, 58] width 68 height 11
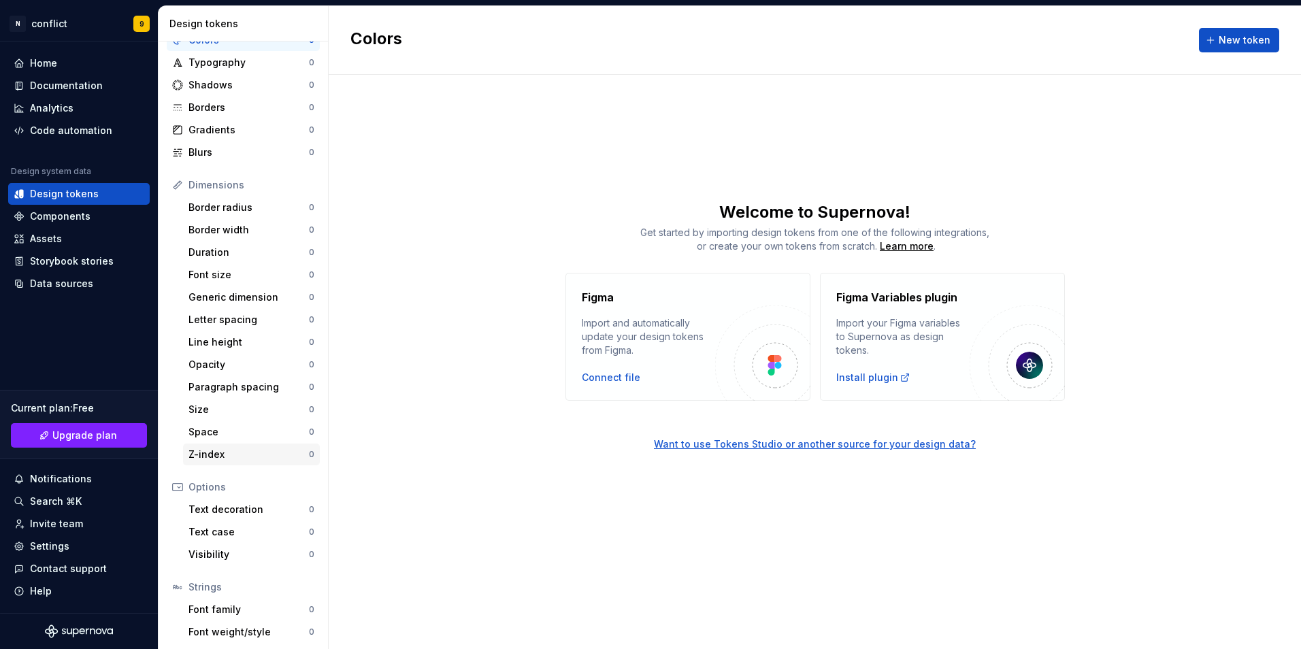
scroll to position [96, 0]
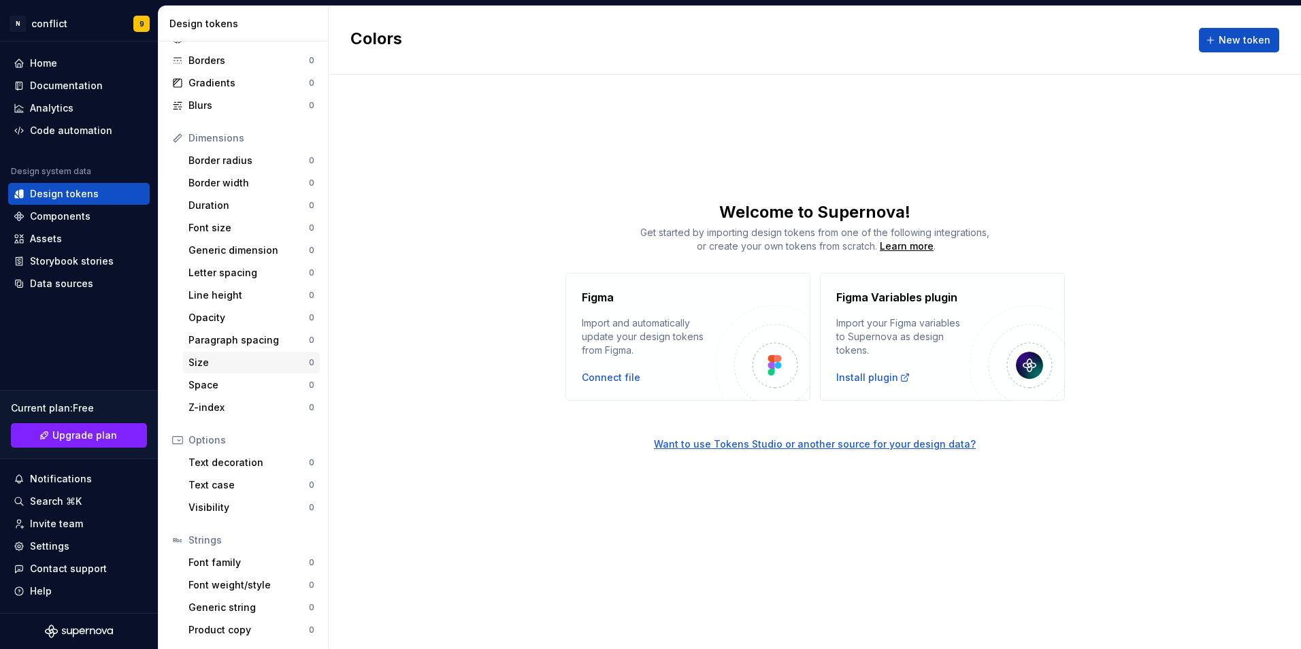
click at [224, 365] on div "Size" at bounding box center [248, 363] width 120 height 14
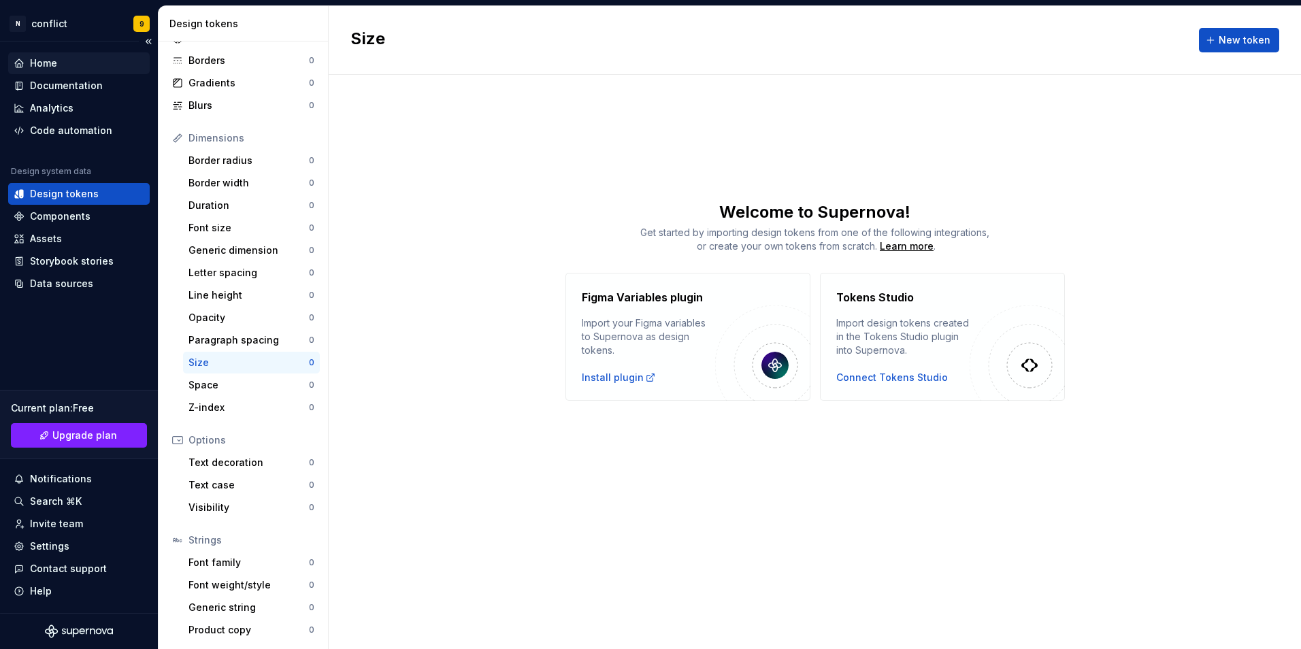
click at [70, 66] on div "Home" at bounding box center [79, 63] width 131 height 14
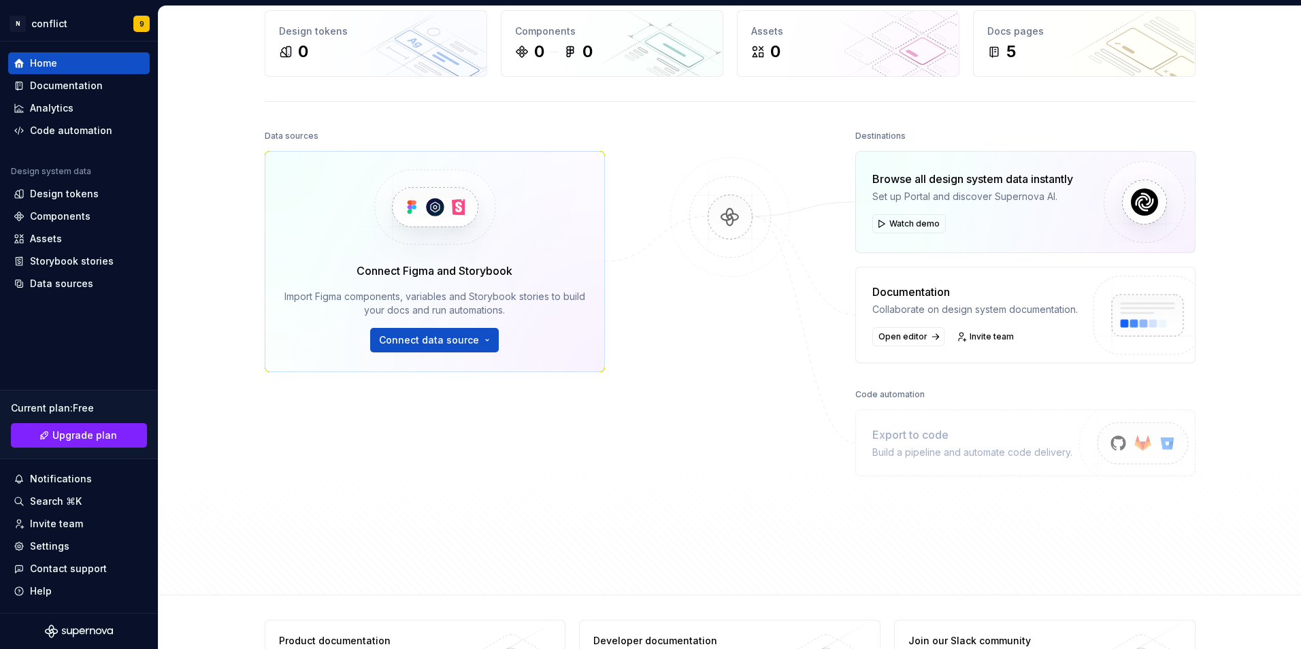
scroll to position [129, 0]
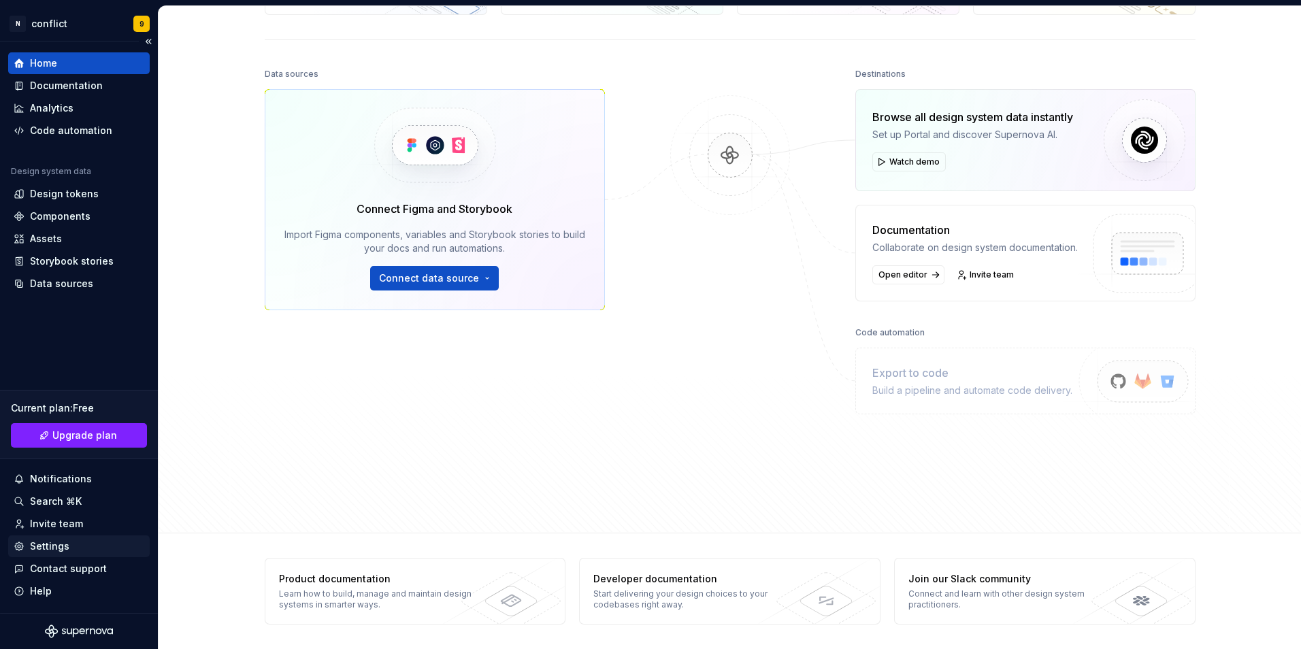
click at [63, 544] on div "Settings" at bounding box center [49, 546] width 39 height 14
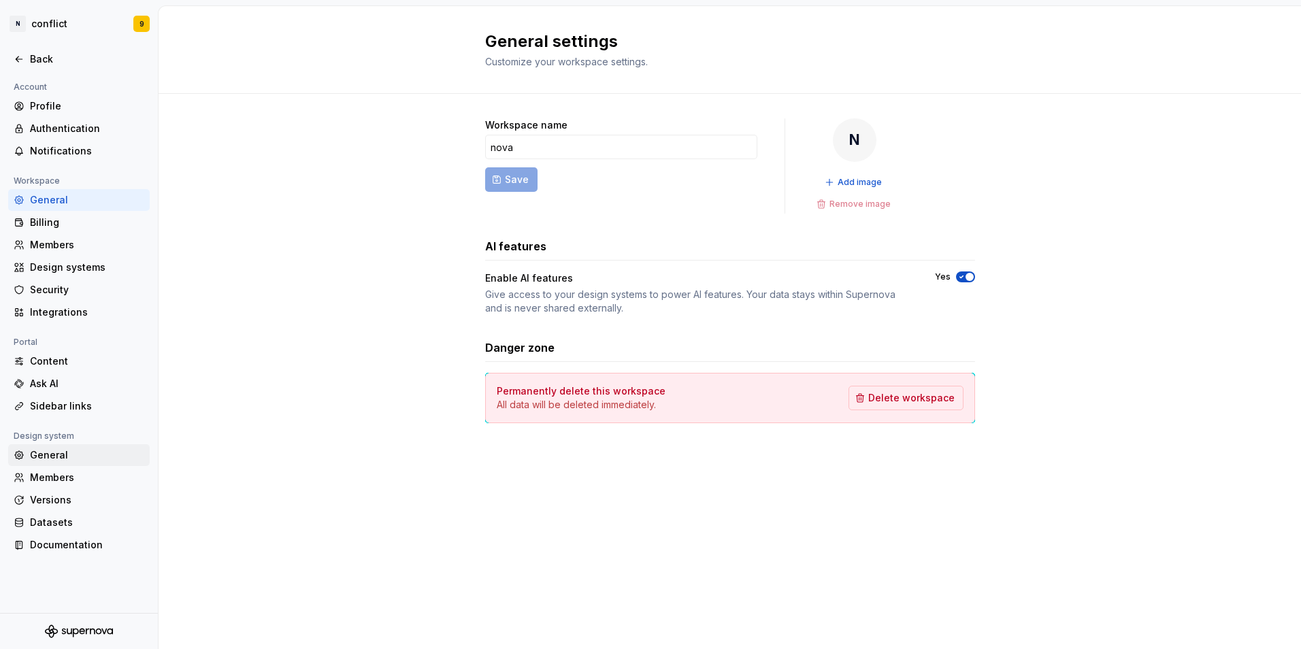
click at [48, 451] on div "General" at bounding box center [87, 455] width 114 height 14
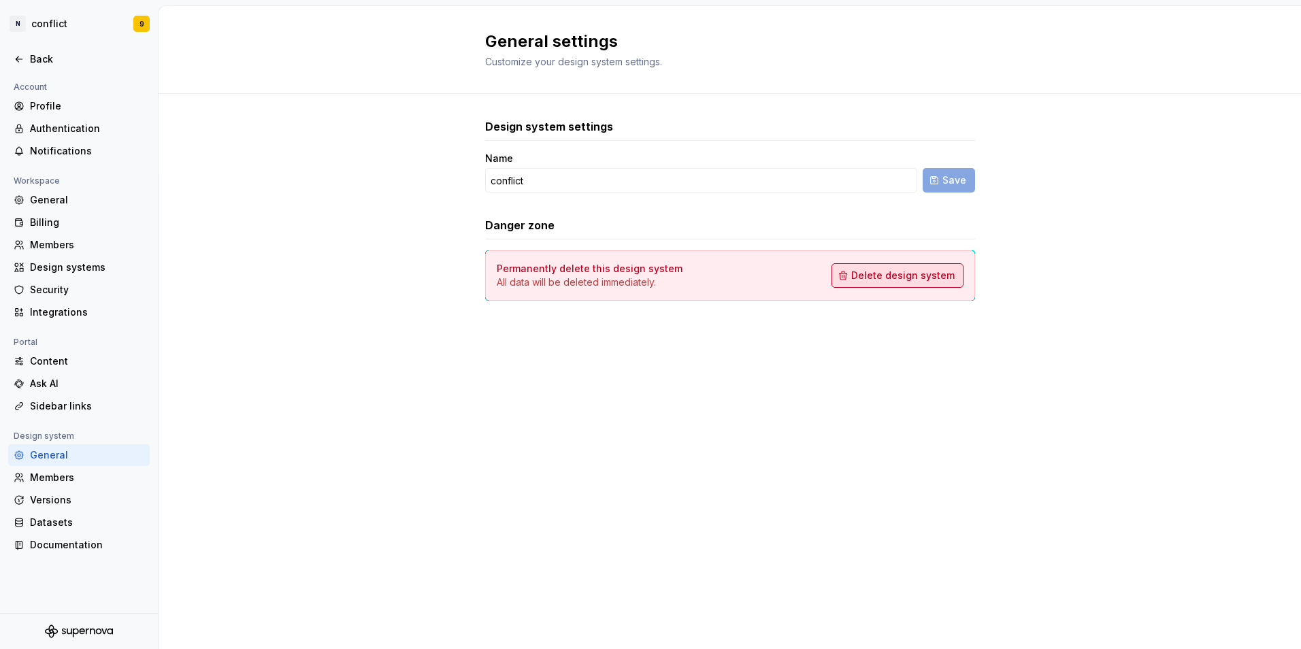
click at [898, 275] on span "Delete design system" at bounding box center [902, 276] width 103 height 14
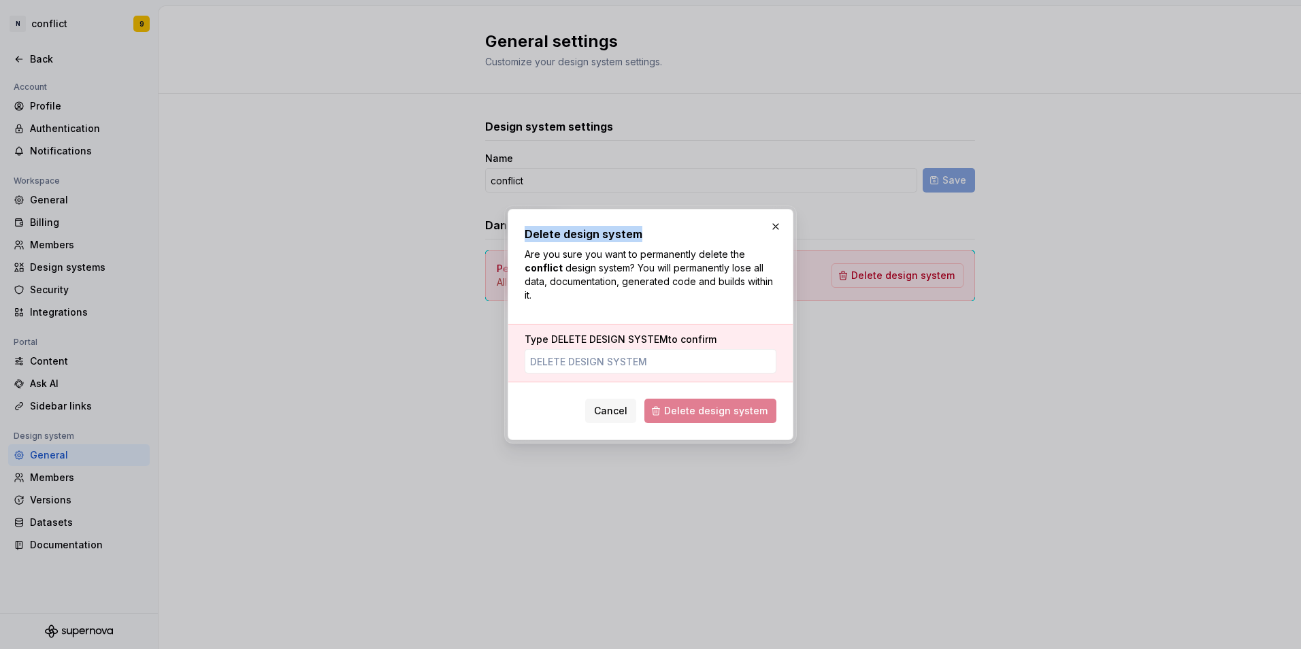
drag, startPoint x: 526, startPoint y: 233, endPoint x: 645, endPoint y: 237, distance: 119.1
click at [645, 237] on h2 "Delete design system" at bounding box center [650, 234] width 252 height 16
drag, startPoint x: 645, startPoint y: 237, endPoint x: 592, endPoint y: 231, distance: 53.4
copy h2 "Delete design system"
click at [569, 359] on input "Type DELETE DESIGN SYSTEM to confirm" at bounding box center [650, 361] width 252 height 24
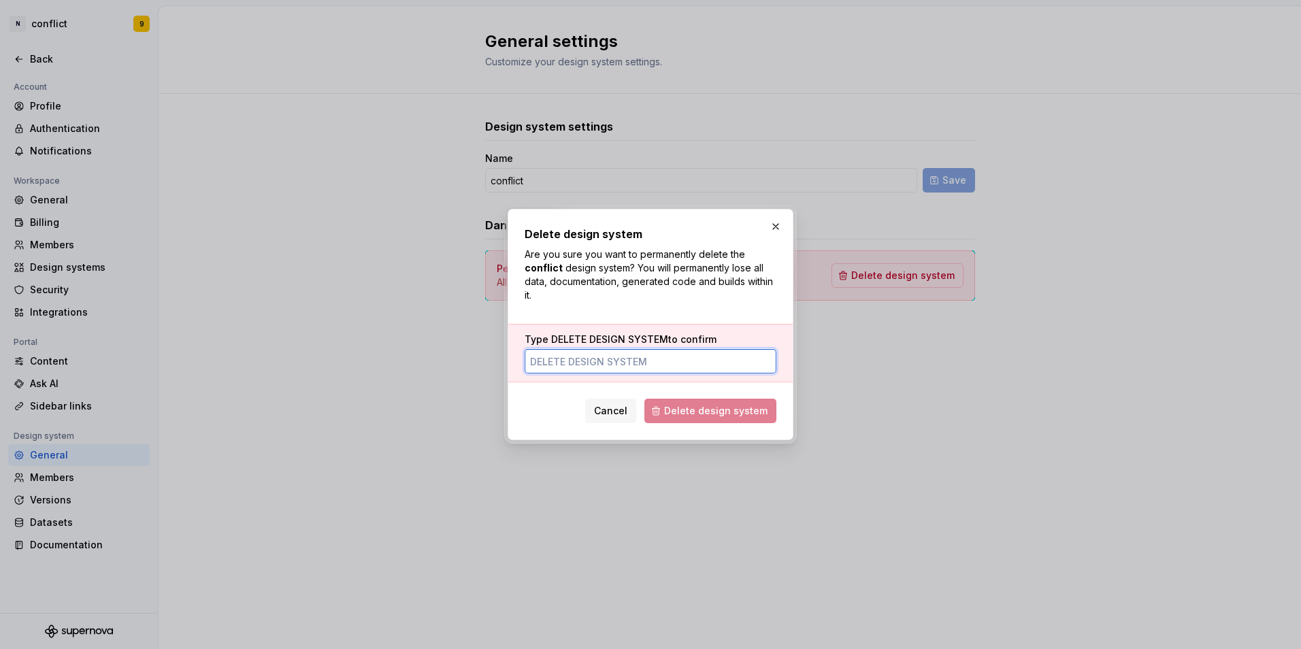
paste input "Delete design system"
type input "Delete design system"
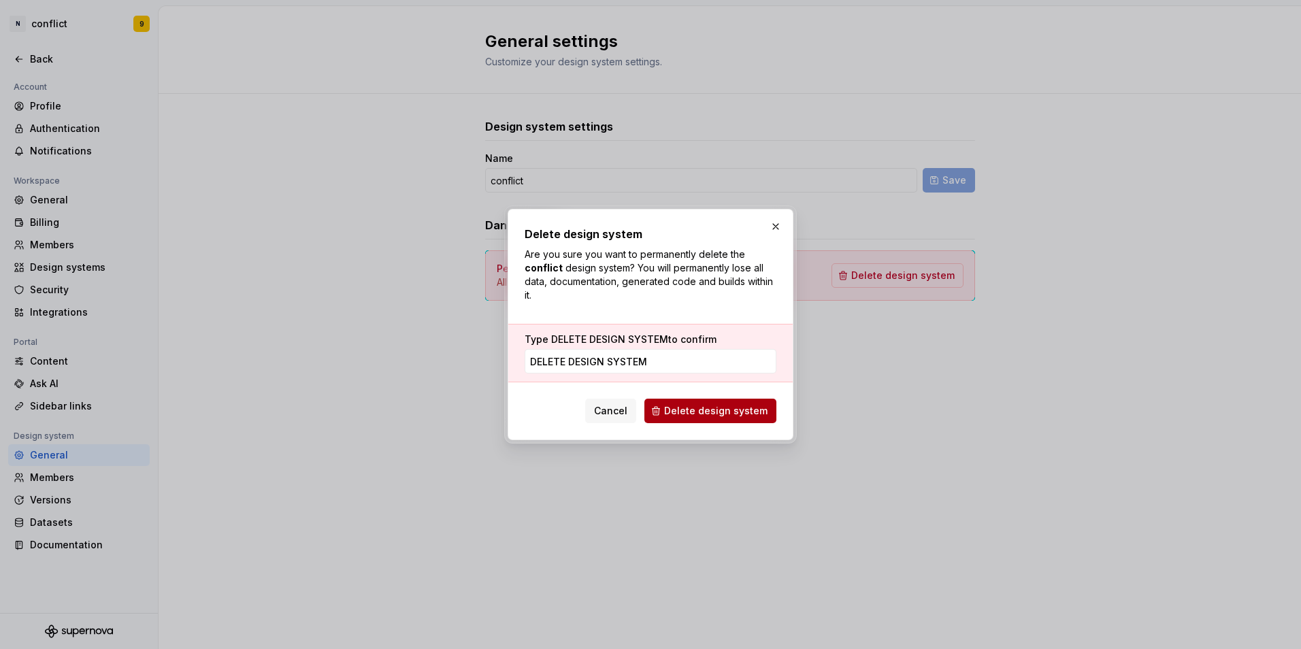
click at [729, 409] on span "Delete design system" at bounding box center [715, 411] width 103 height 14
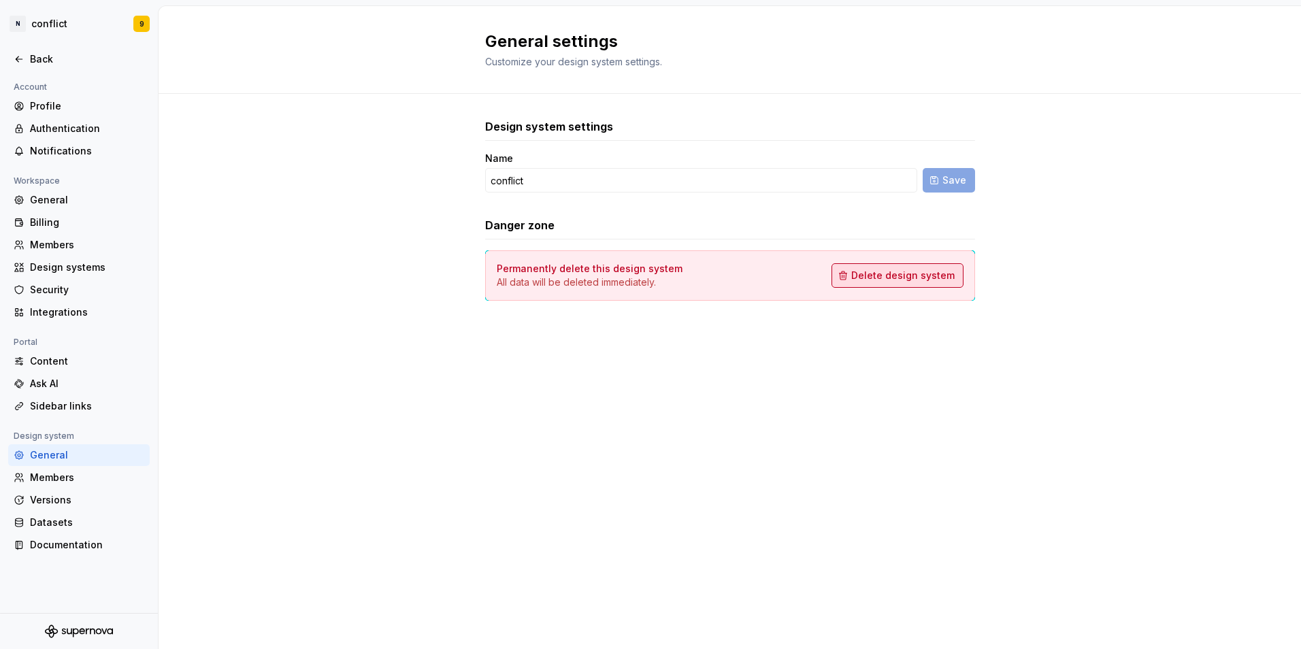
click at [890, 273] on span "Delete design system" at bounding box center [902, 276] width 103 height 14
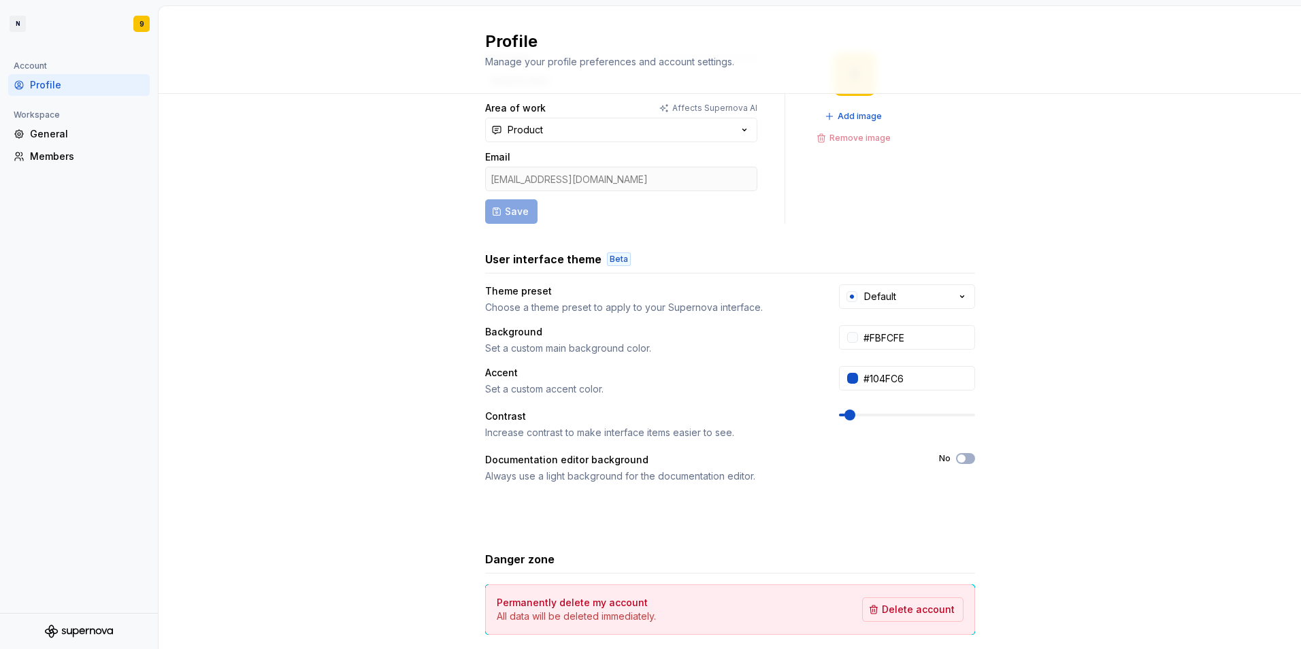
scroll to position [131, 0]
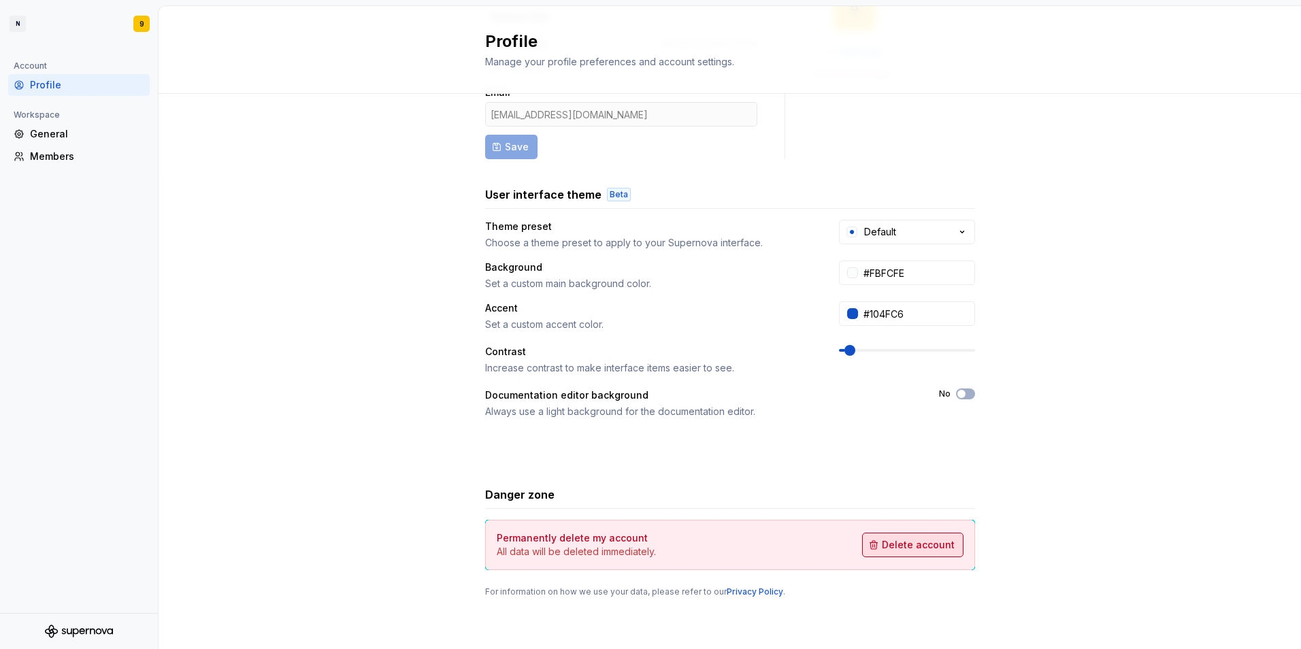
click at [906, 548] on span "Delete account" at bounding box center [918, 545] width 73 height 14
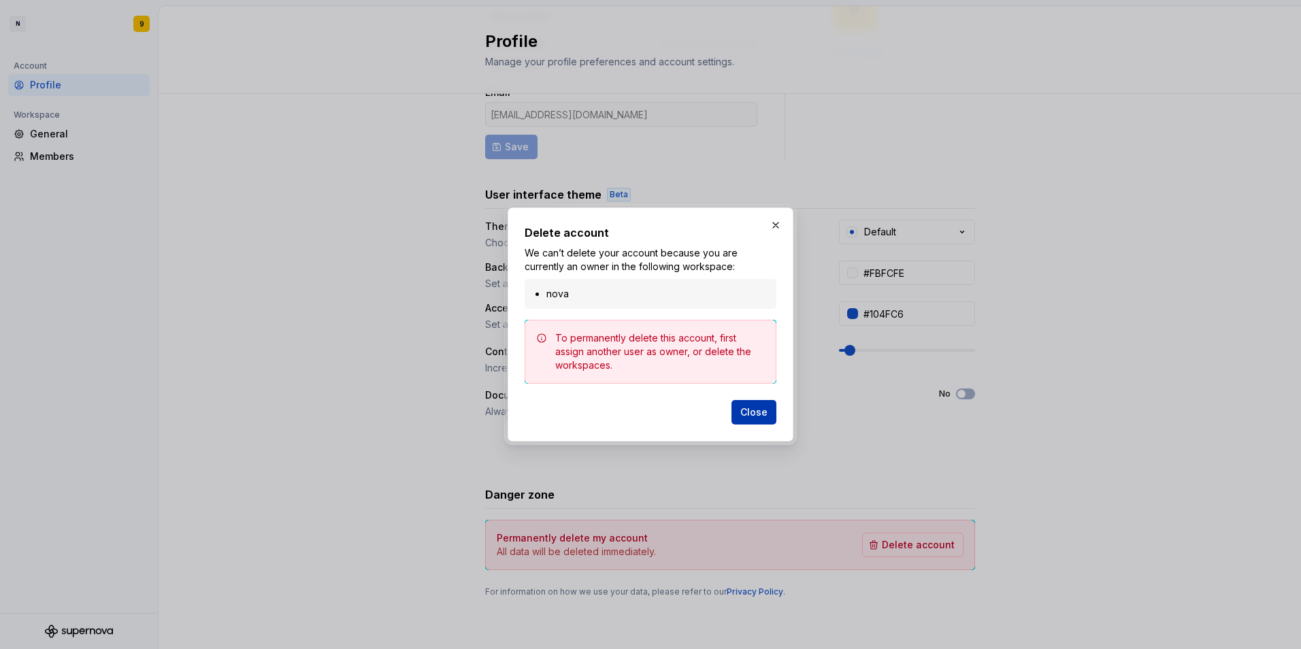
click at [754, 413] on span "Close" at bounding box center [753, 412] width 27 height 14
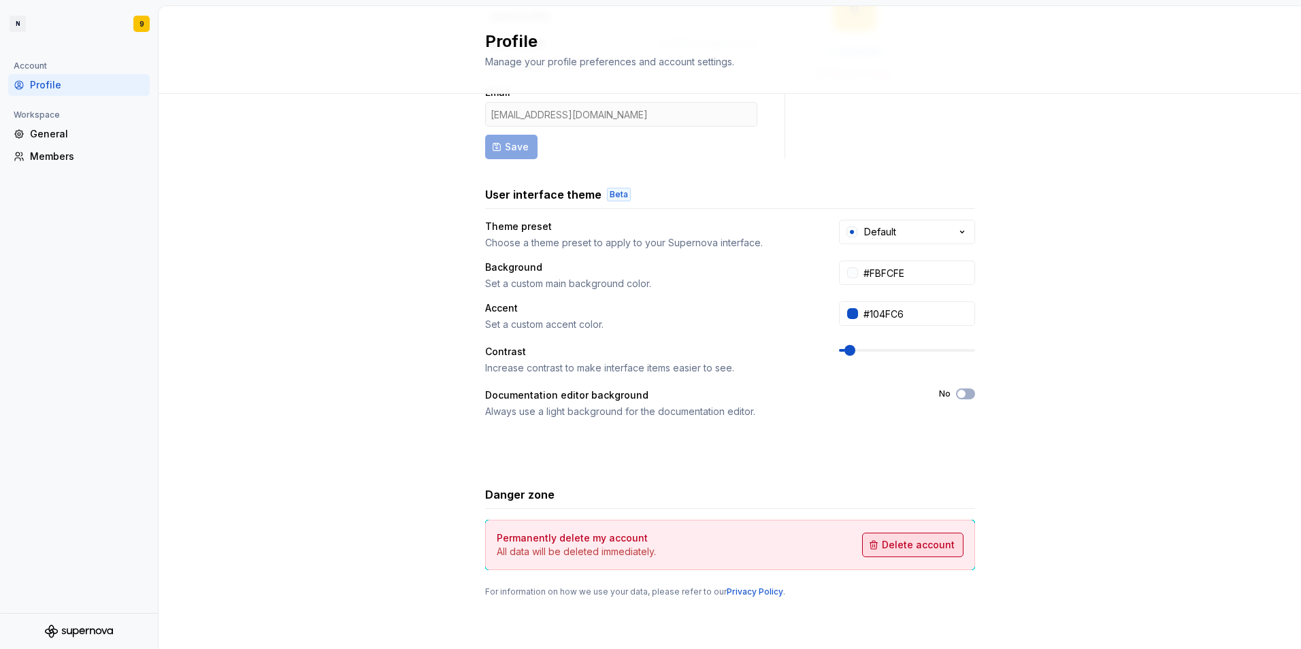
click at [908, 549] on span "Delete account" at bounding box center [918, 545] width 73 height 14
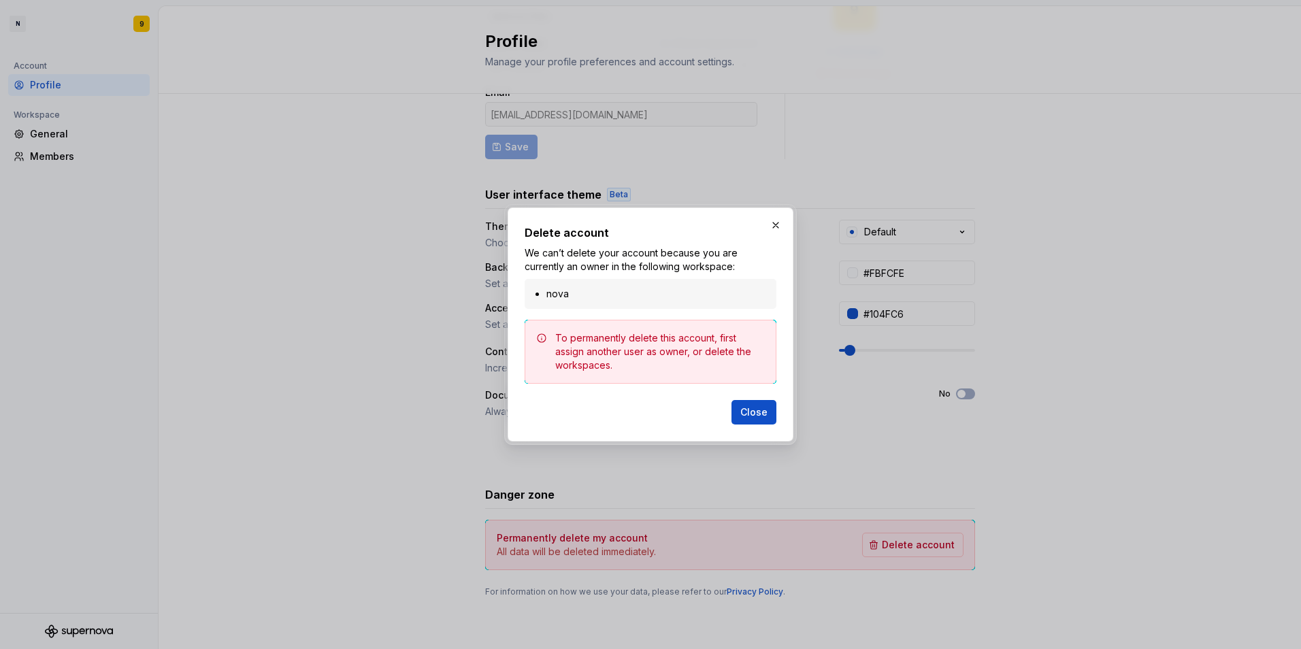
click at [560, 294] on li "nova" at bounding box center [657, 294] width 222 height 14
click at [743, 411] on span "Close" at bounding box center [753, 412] width 27 height 14
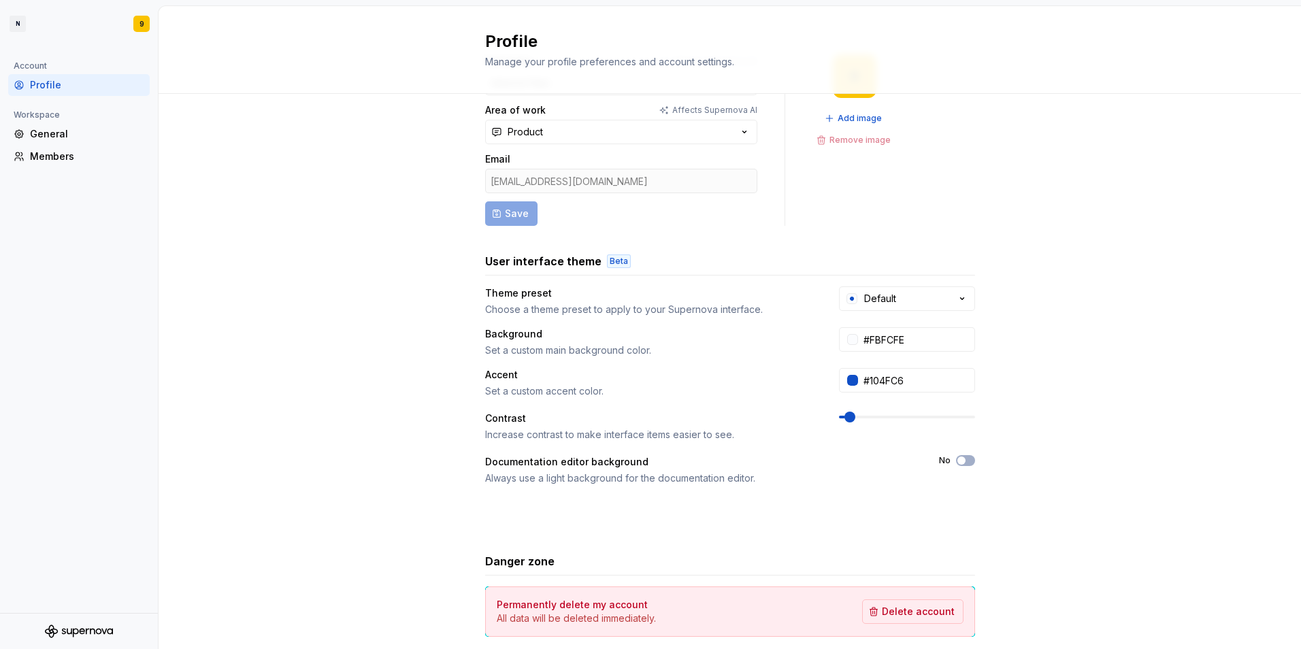
scroll to position [0, 0]
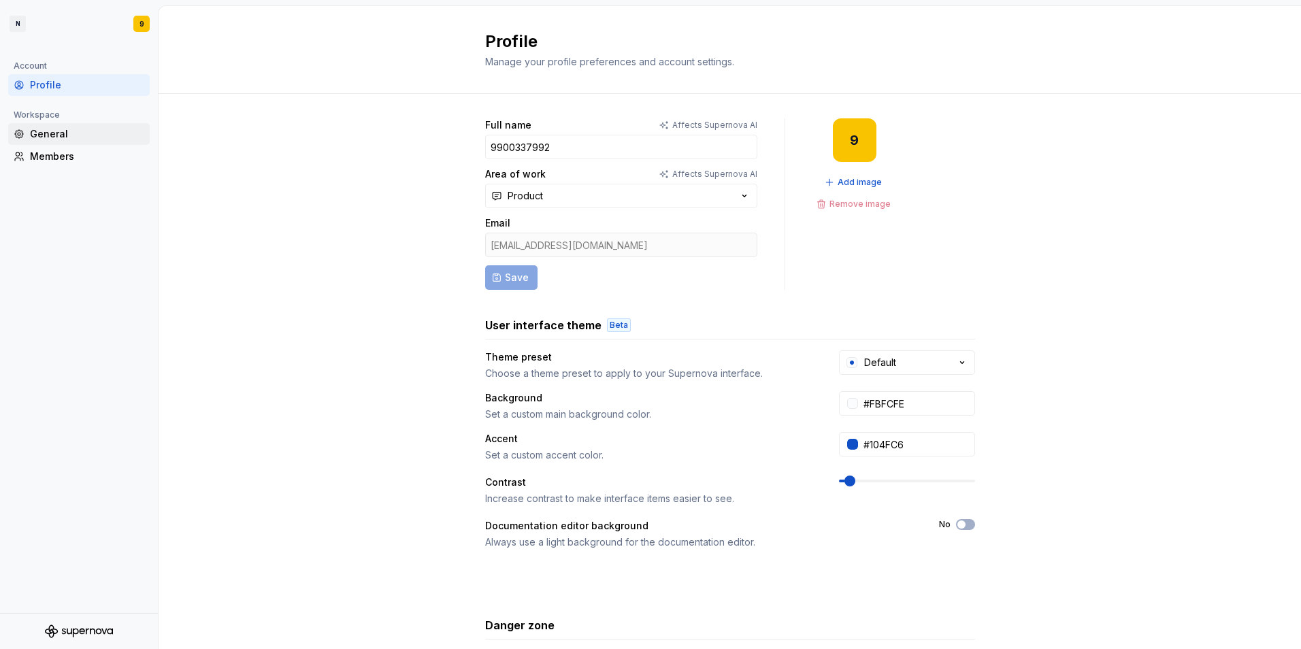
click at [52, 139] on div "General" at bounding box center [87, 134] width 114 height 14
click at [60, 155] on div "Members" at bounding box center [87, 157] width 114 height 14
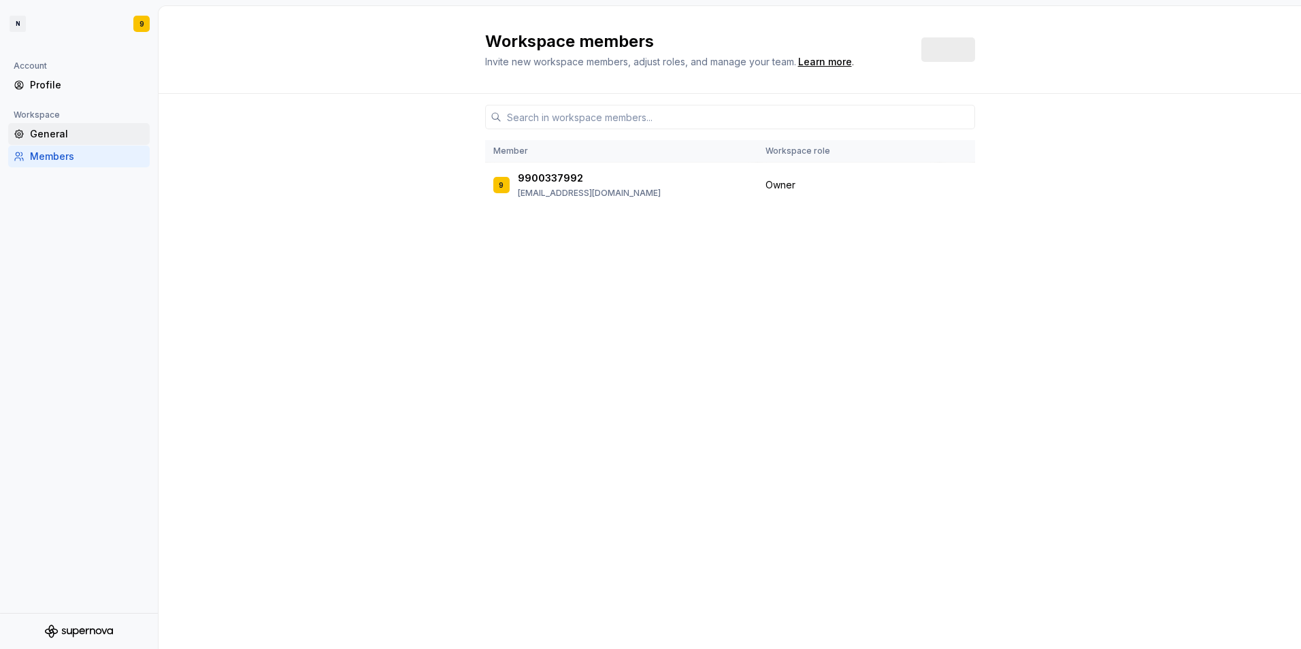
click at [63, 139] on div "General" at bounding box center [87, 134] width 114 height 14
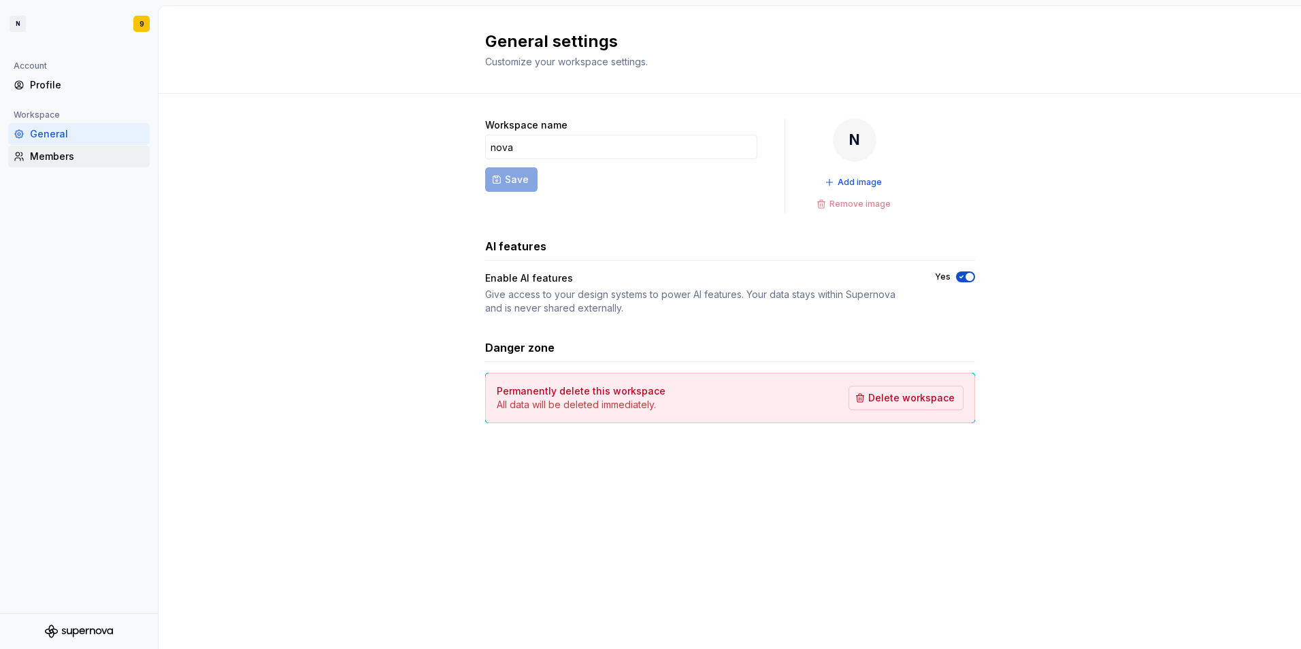
click at [73, 165] on div "Members" at bounding box center [78, 157] width 141 height 22
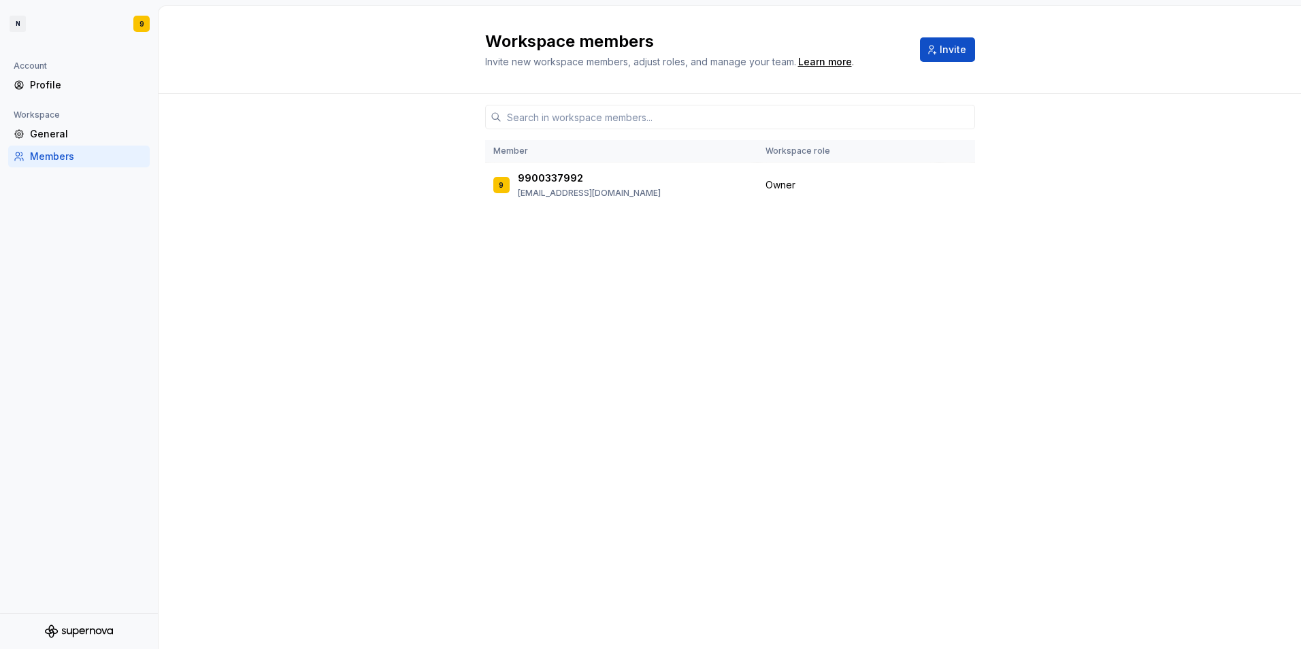
click at [84, 147] on div "Members" at bounding box center [78, 157] width 141 height 22
click at [78, 139] on div "General" at bounding box center [87, 134] width 114 height 14
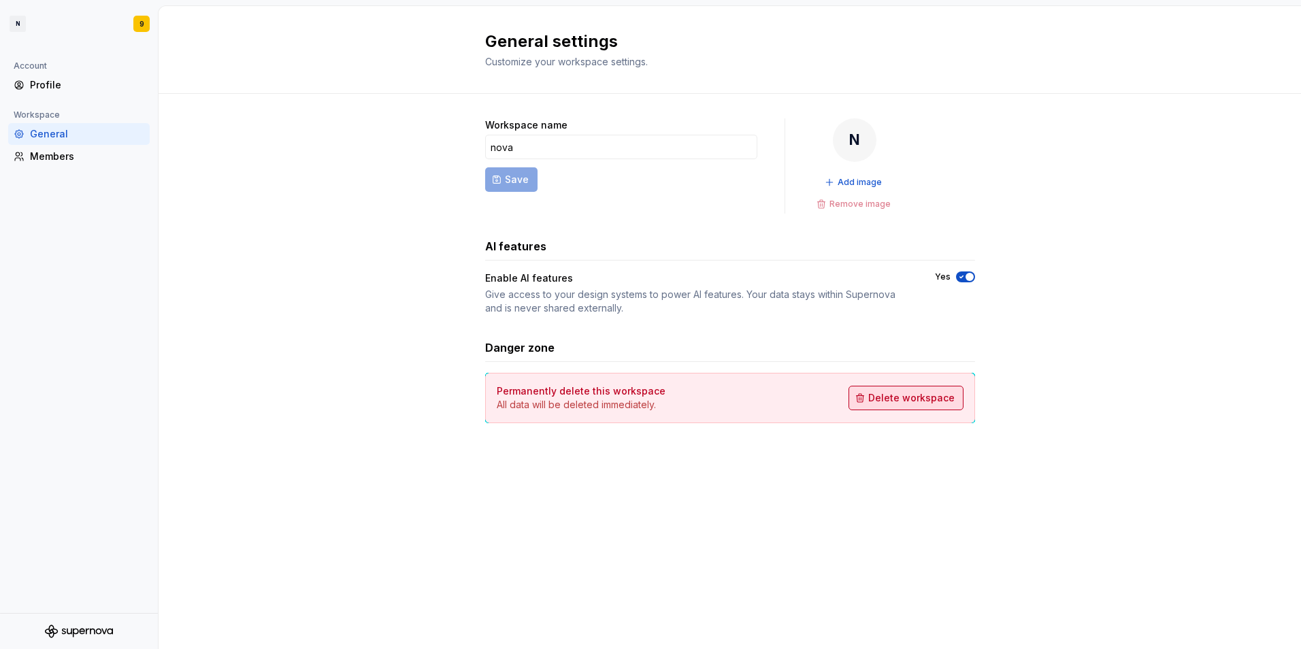
click at [916, 397] on span "Delete workspace" at bounding box center [911, 398] width 86 height 14
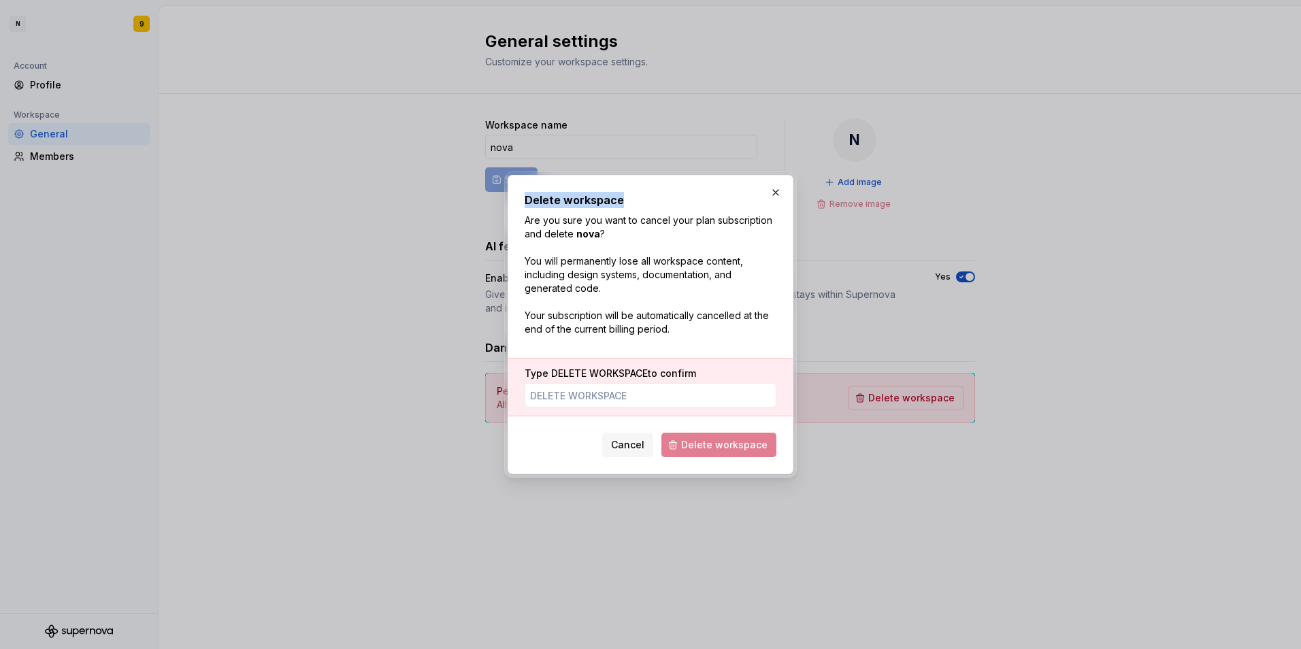
drag, startPoint x: 625, startPoint y: 192, endPoint x: 526, endPoint y: 199, distance: 98.9
click at [526, 199] on h2 "Delete workspace" at bounding box center [650, 200] width 252 height 16
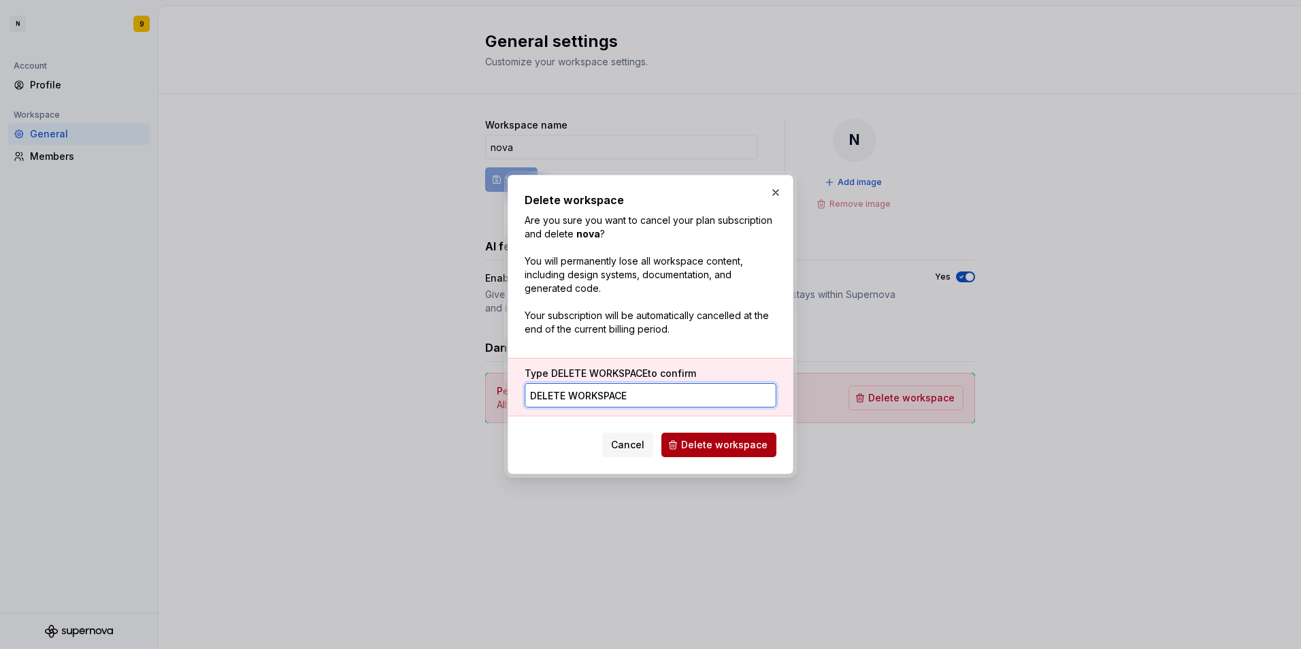
type input "Delete workspace"
click at [751, 441] on span "Delete workspace" at bounding box center [724, 445] width 86 height 14
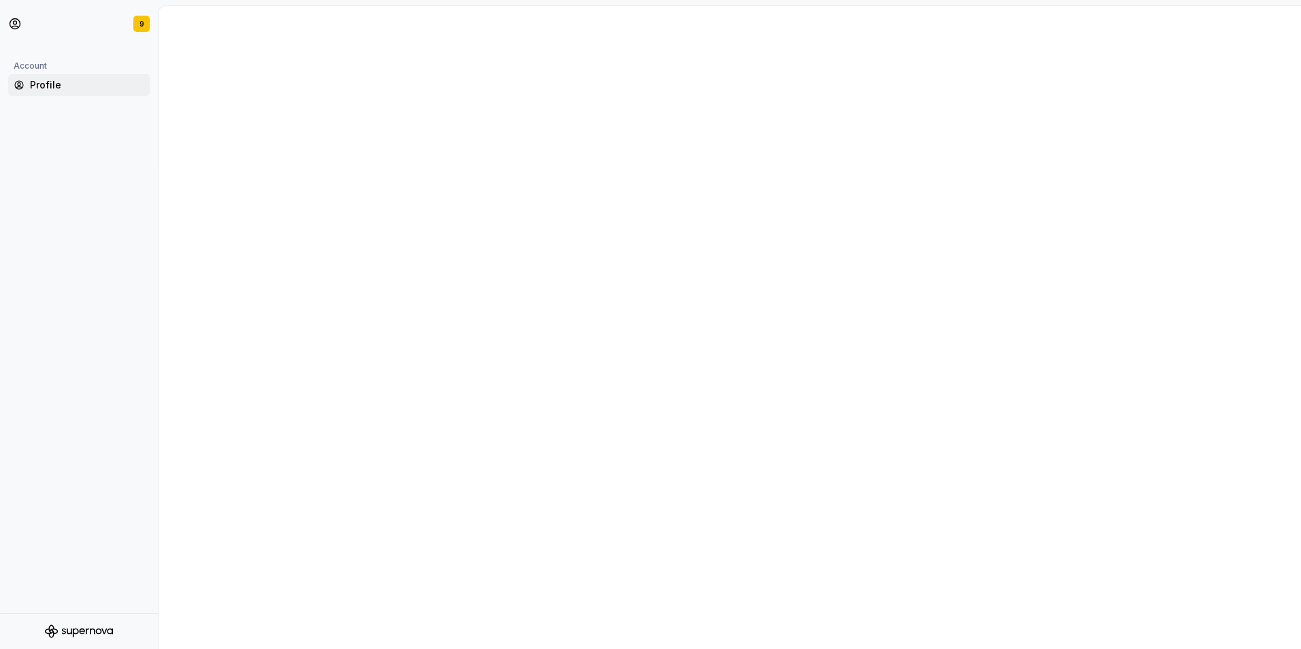
click at [58, 90] on div "Profile" at bounding box center [87, 85] width 114 height 14
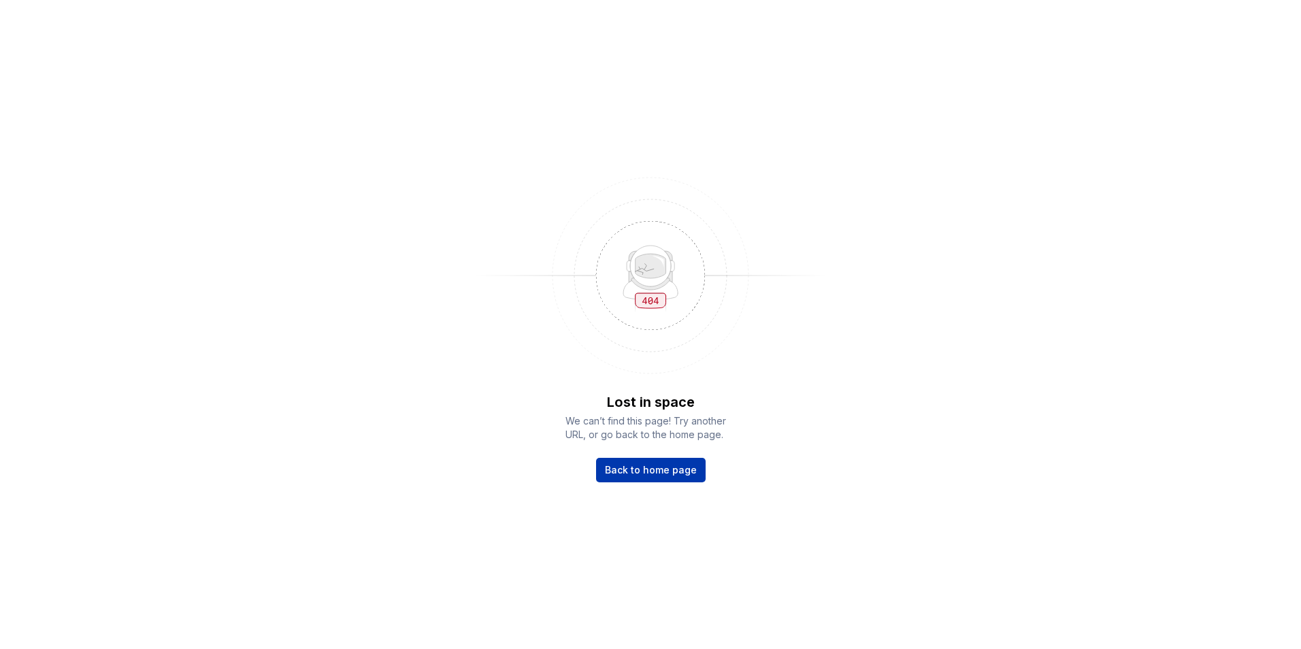
click at [674, 480] on link "Back to home page" at bounding box center [651, 470] width 110 height 24
